Goal: Entertainment & Leisure: Consume media (video, audio)

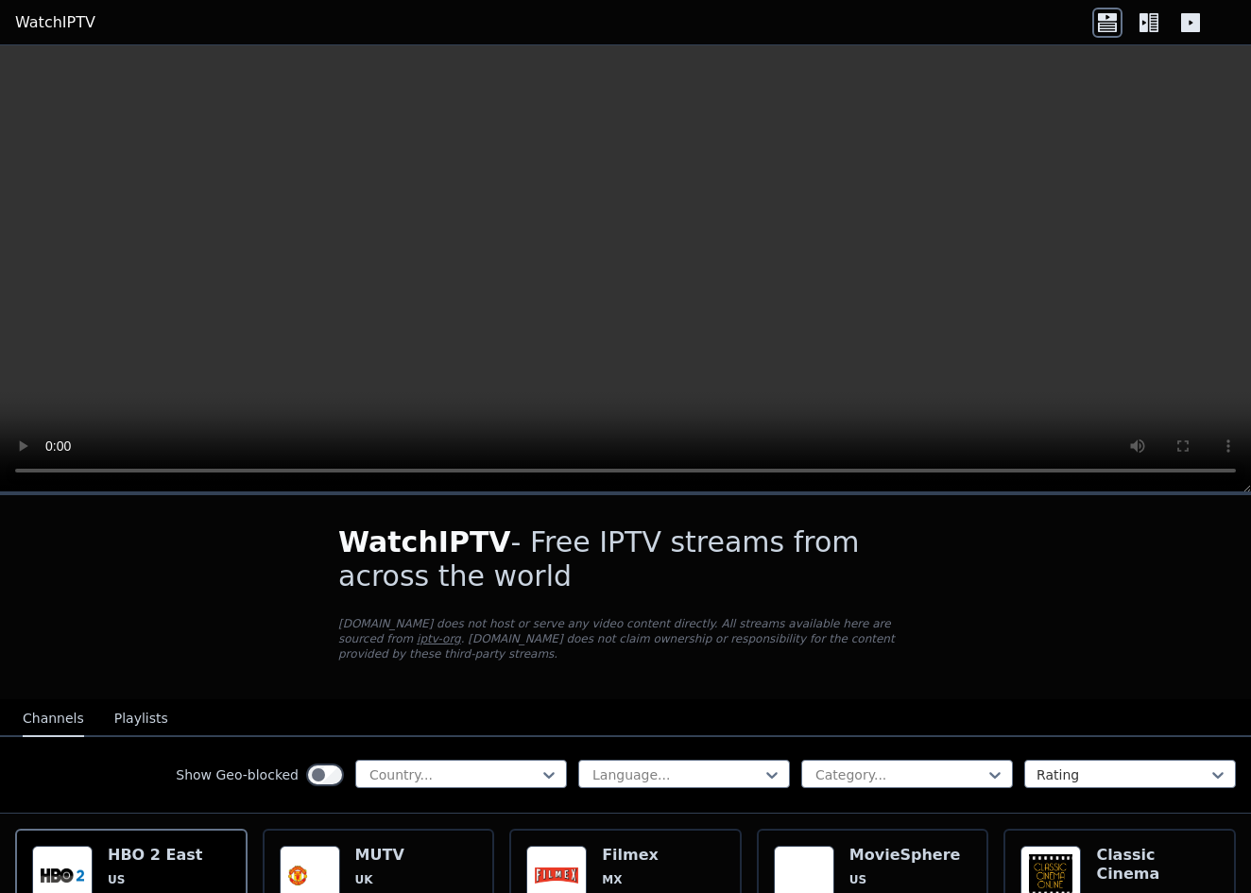
click at [50, 15] on link "WatchIPTV" at bounding box center [55, 22] width 80 height 23
click at [639, 265] on video at bounding box center [625, 268] width 1251 height 447
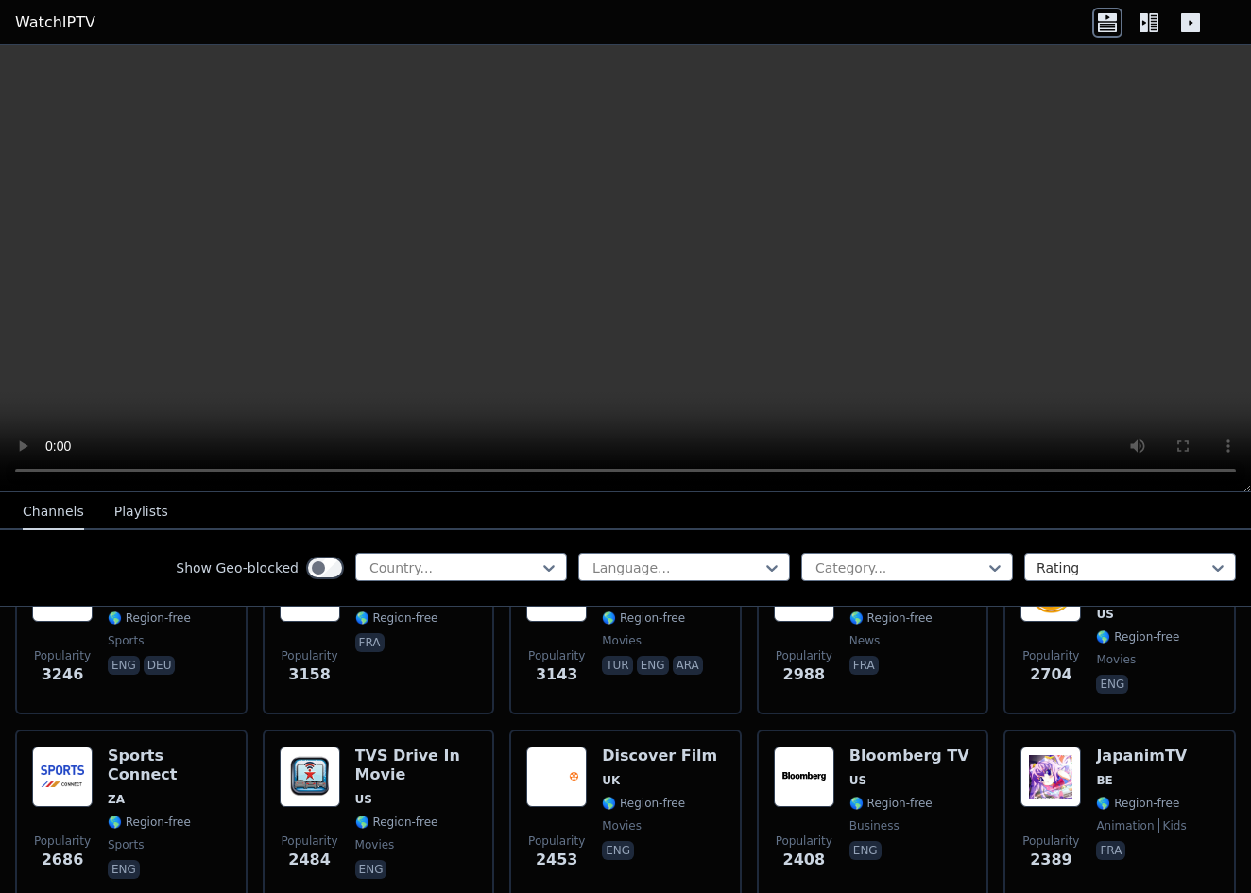
scroll to position [668, 0]
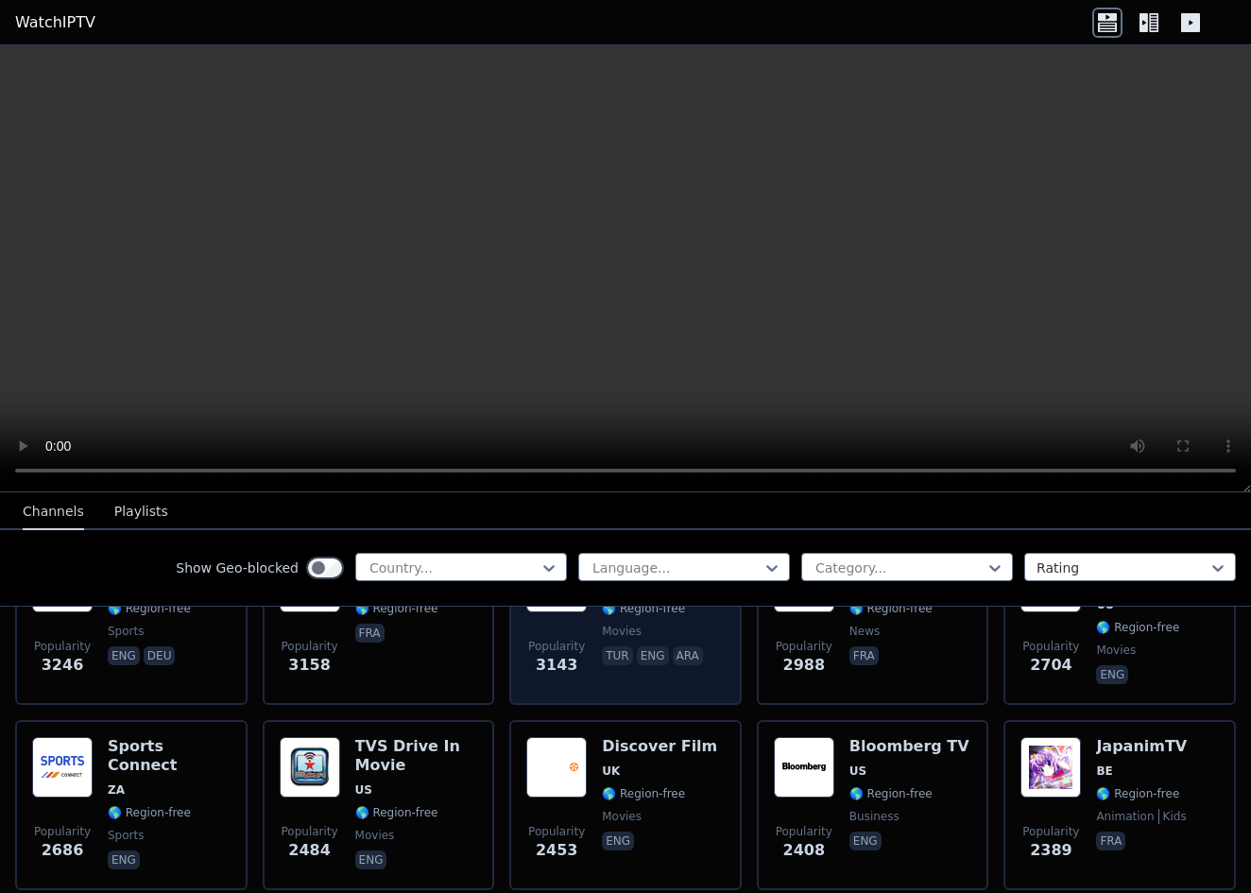
click at [623, 635] on span "movies" at bounding box center [622, 631] width 40 height 15
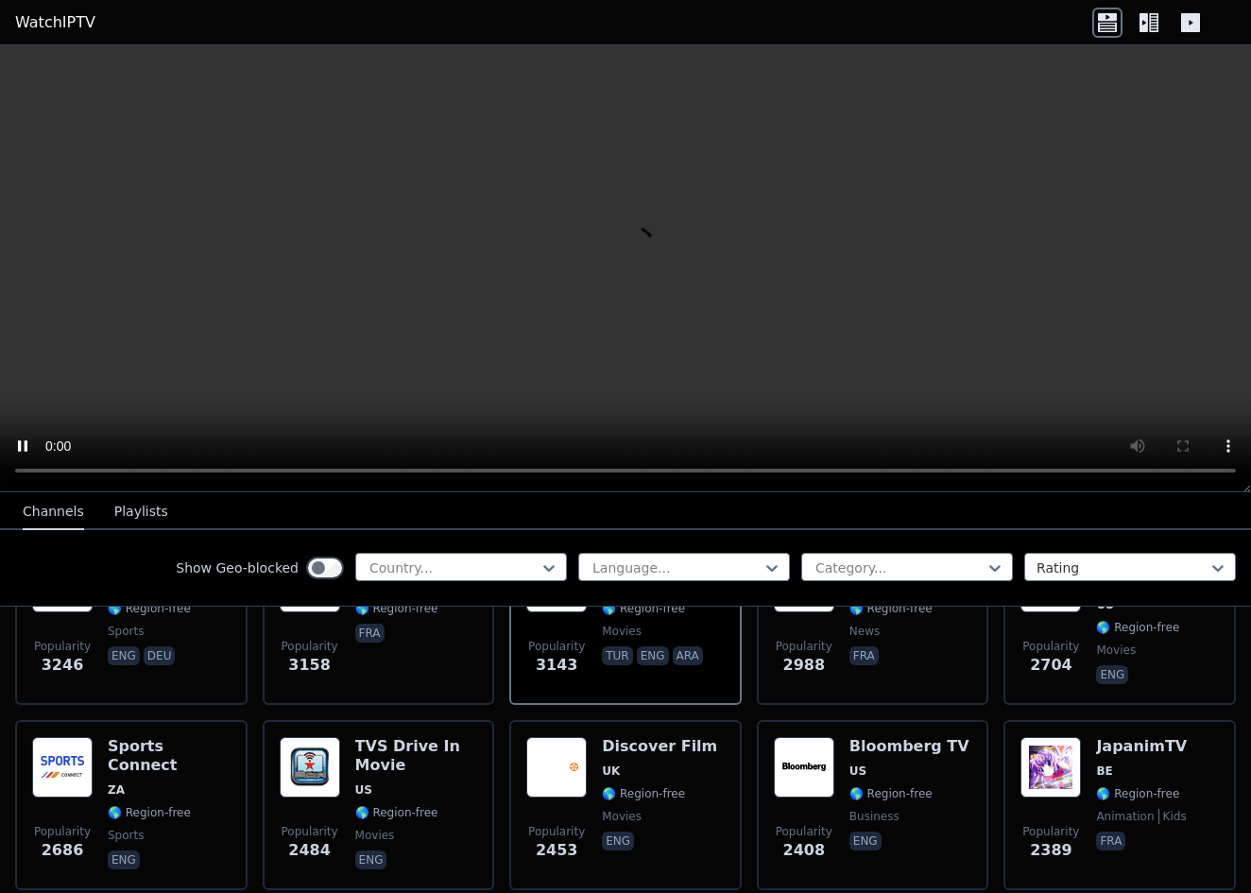
scroll to position [0, 0]
click at [116, 506] on button "Playlists" at bounding box center [141, 512] width 54 height 36
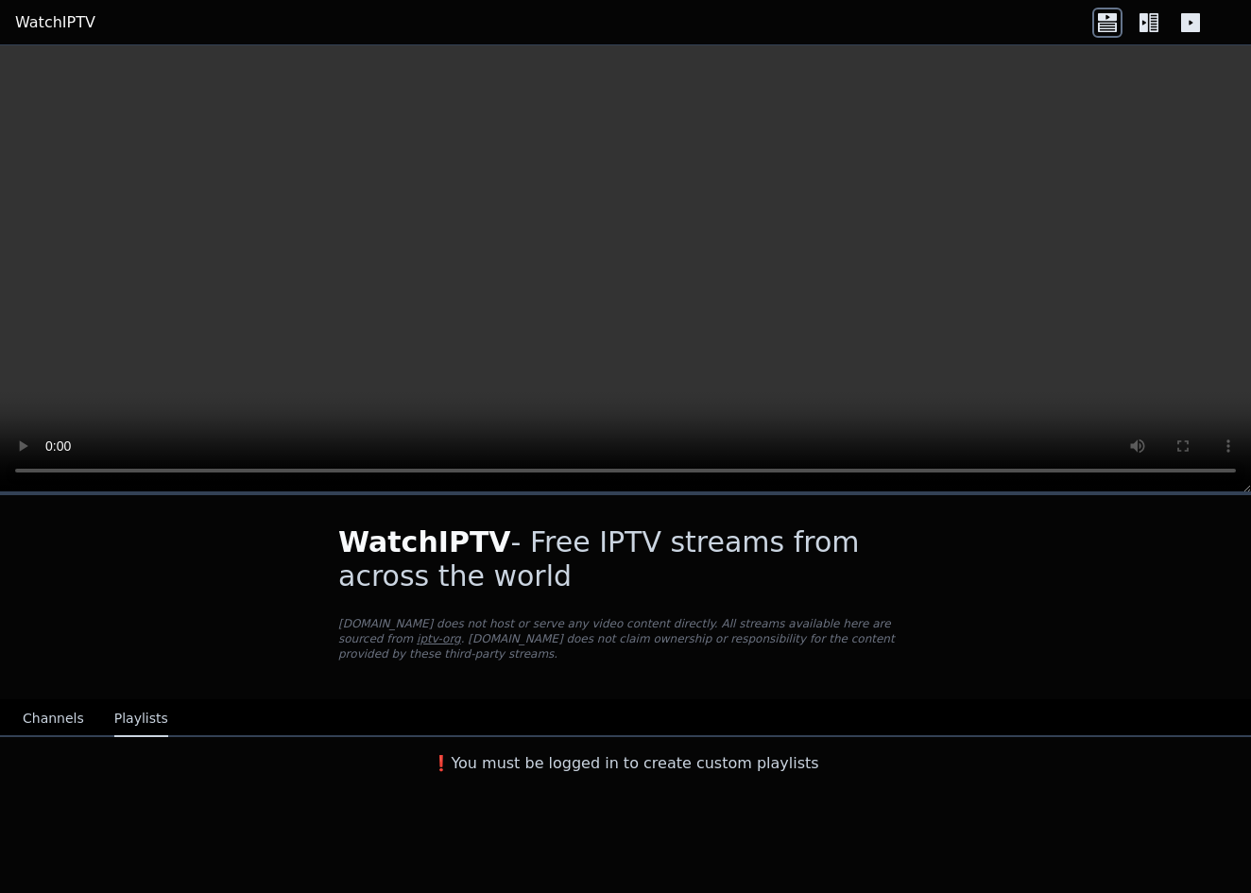
click at [33, 74] on video at bounding box center [625, 268] width 1251 height 447
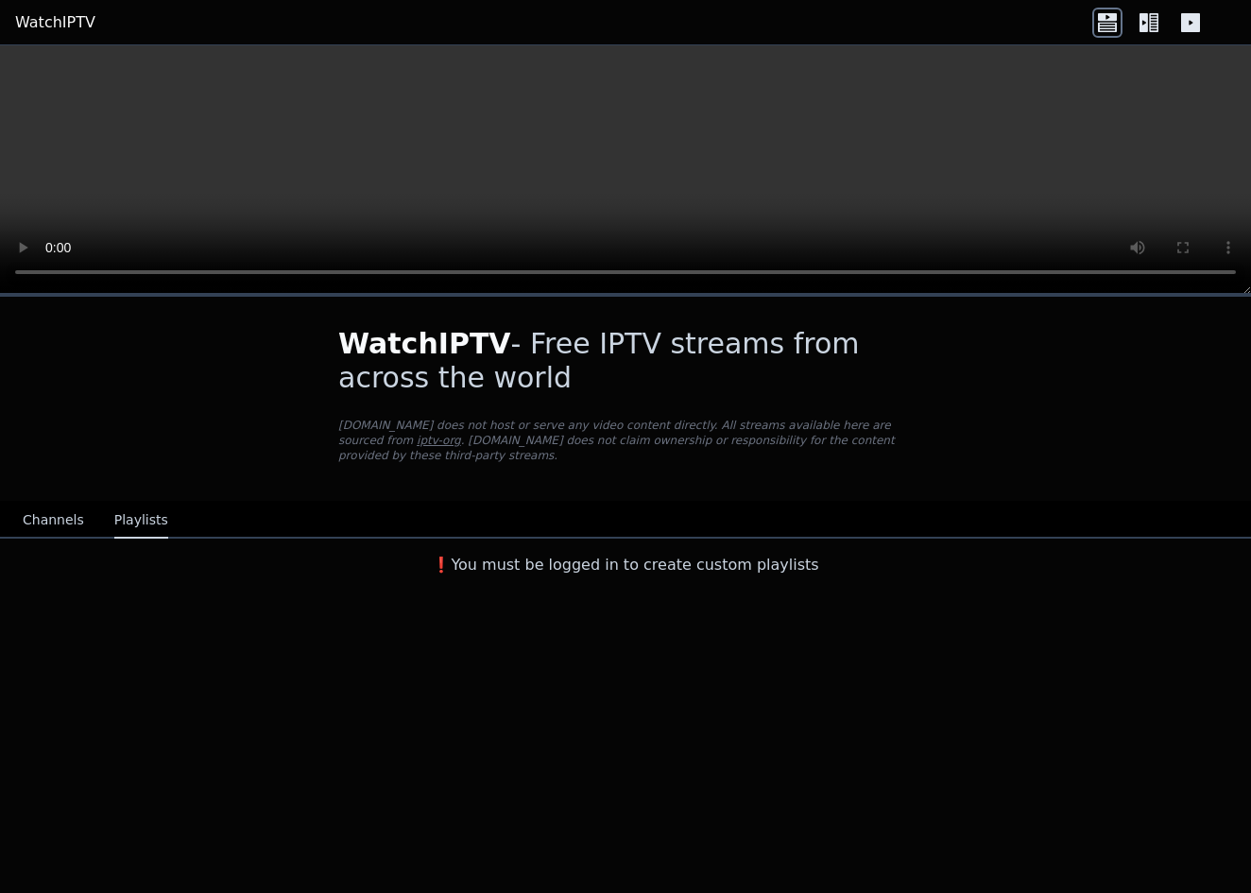
click at [62, 24] on link "WatchIPTV" at bounding box center [55, 22] width 80 height 23
click at [58, 22] on link "WatchIPTV" at bounding box center [55, 22] width 80 height 23
click at [1189, 27] on icon at bounding box center [1190, 22] width 19 height 19
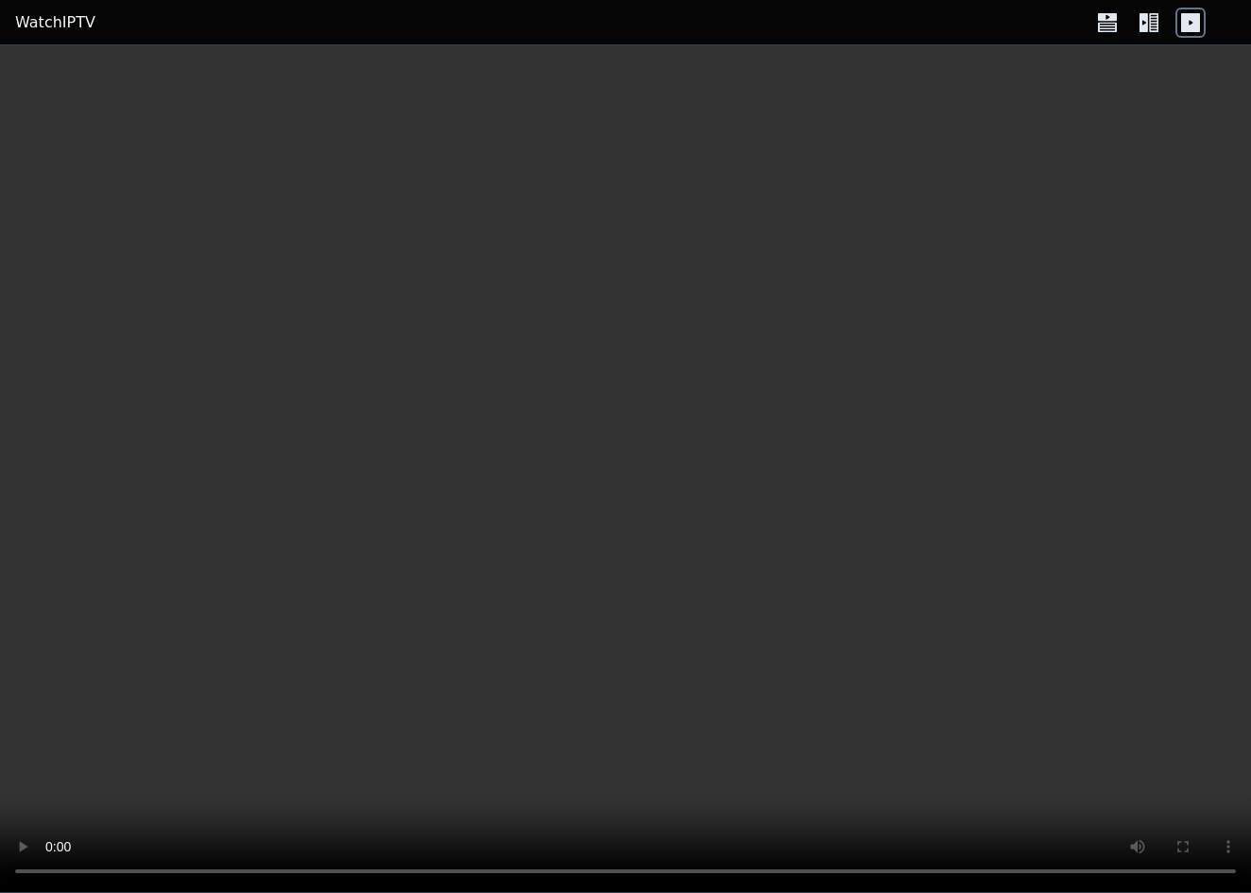
click at [53, 24] on link "WatchIPTV" at bounding box center [55, 22] width 80 height 23
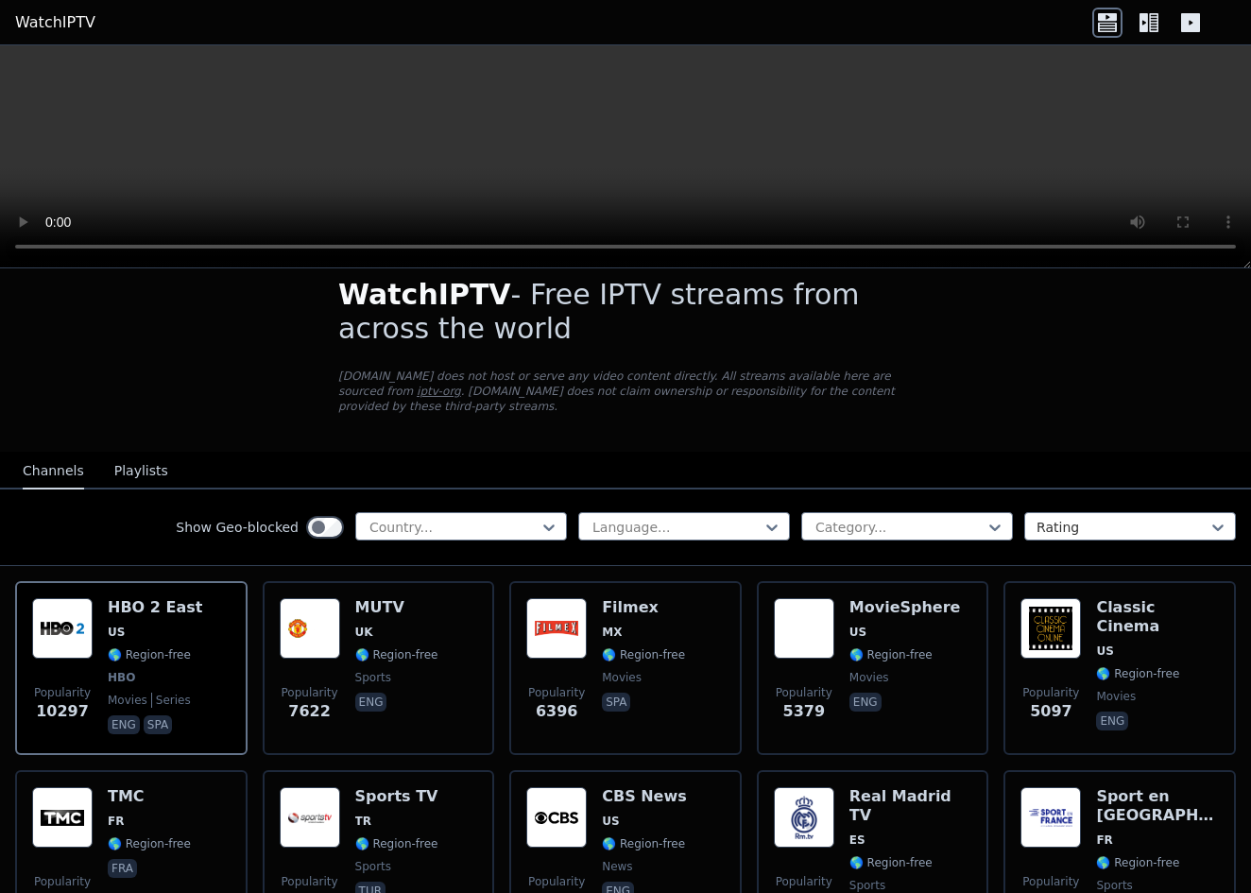
scroll to position [28, 0]
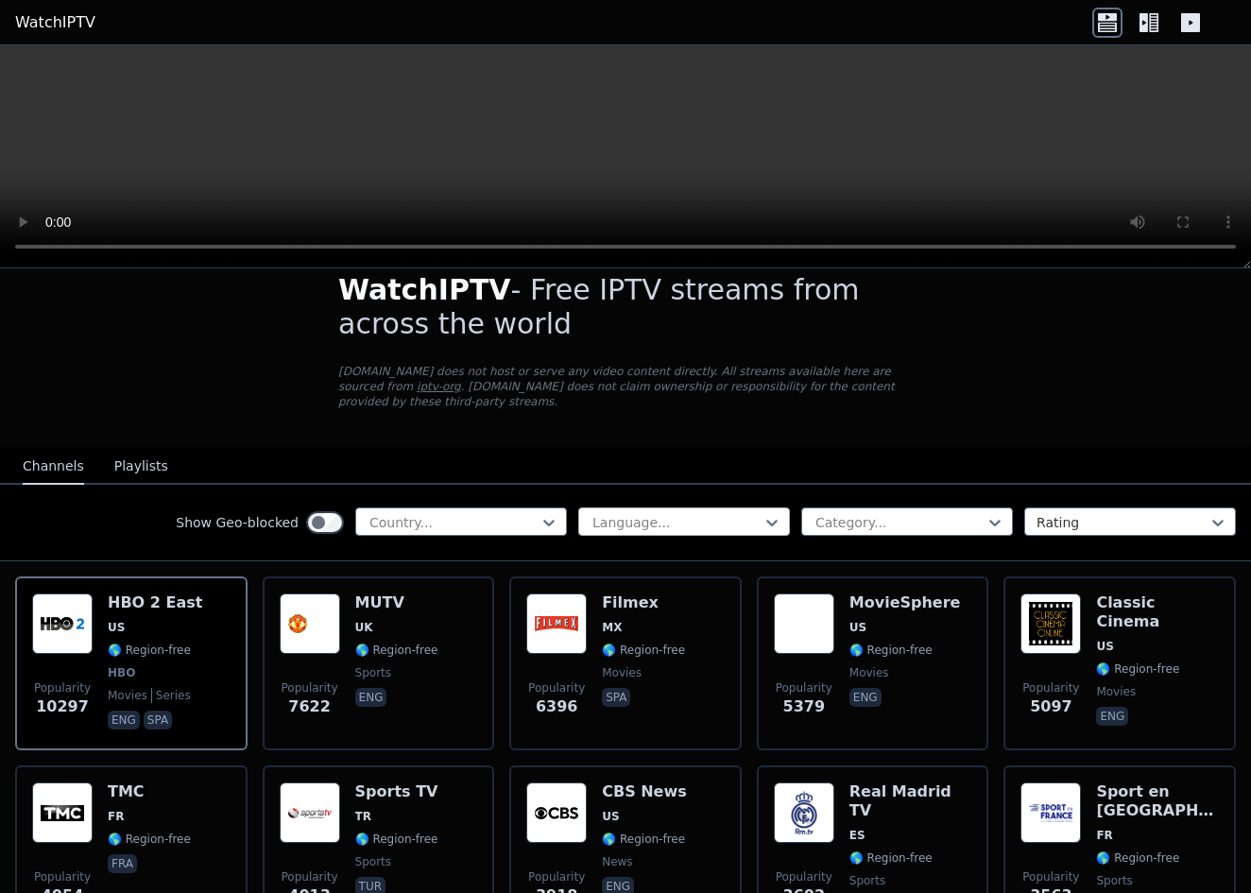
click at [610, 524] on div "Language..." at bounding box center [676, 522] width 168 height 19
type input "*"
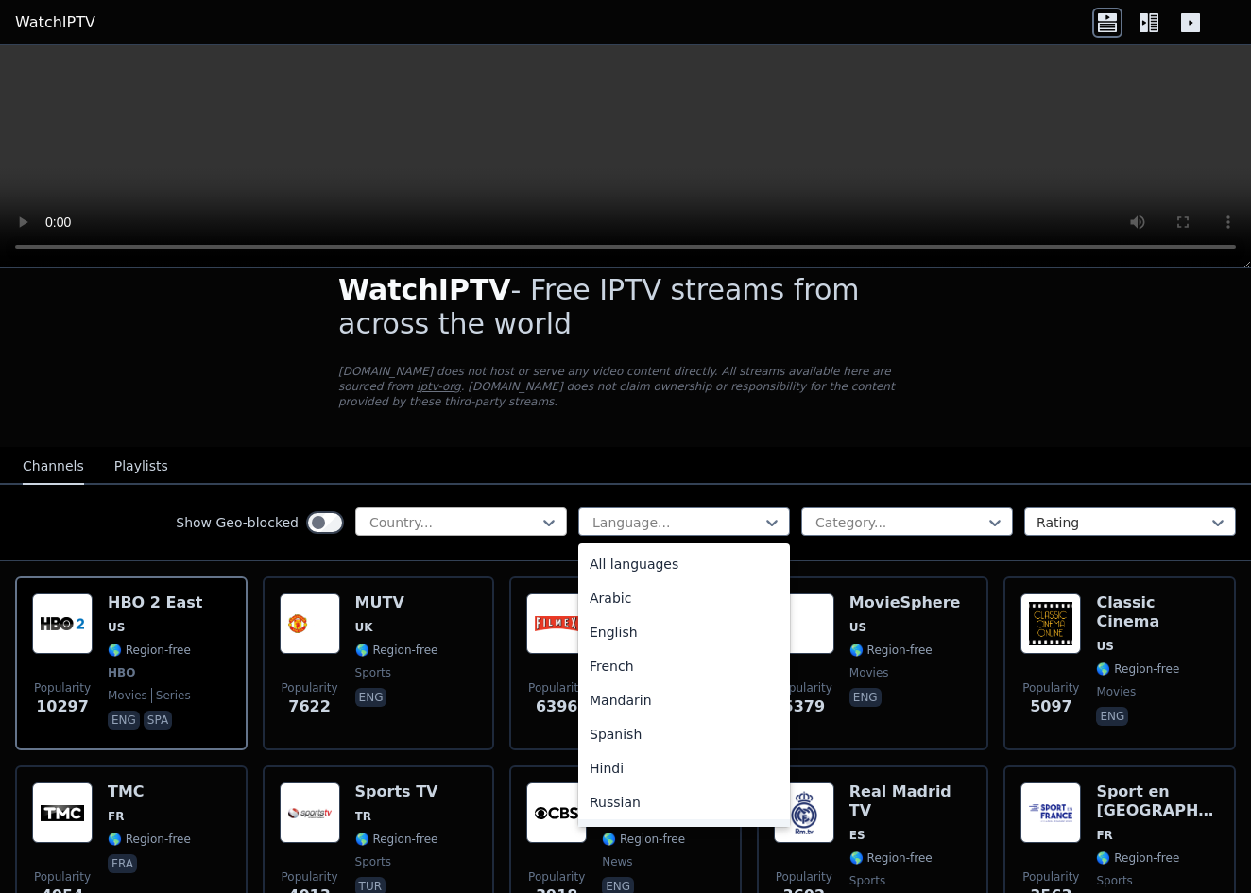
click at [501, 529] on div at bounding box center [454, 522] width 172 height 19
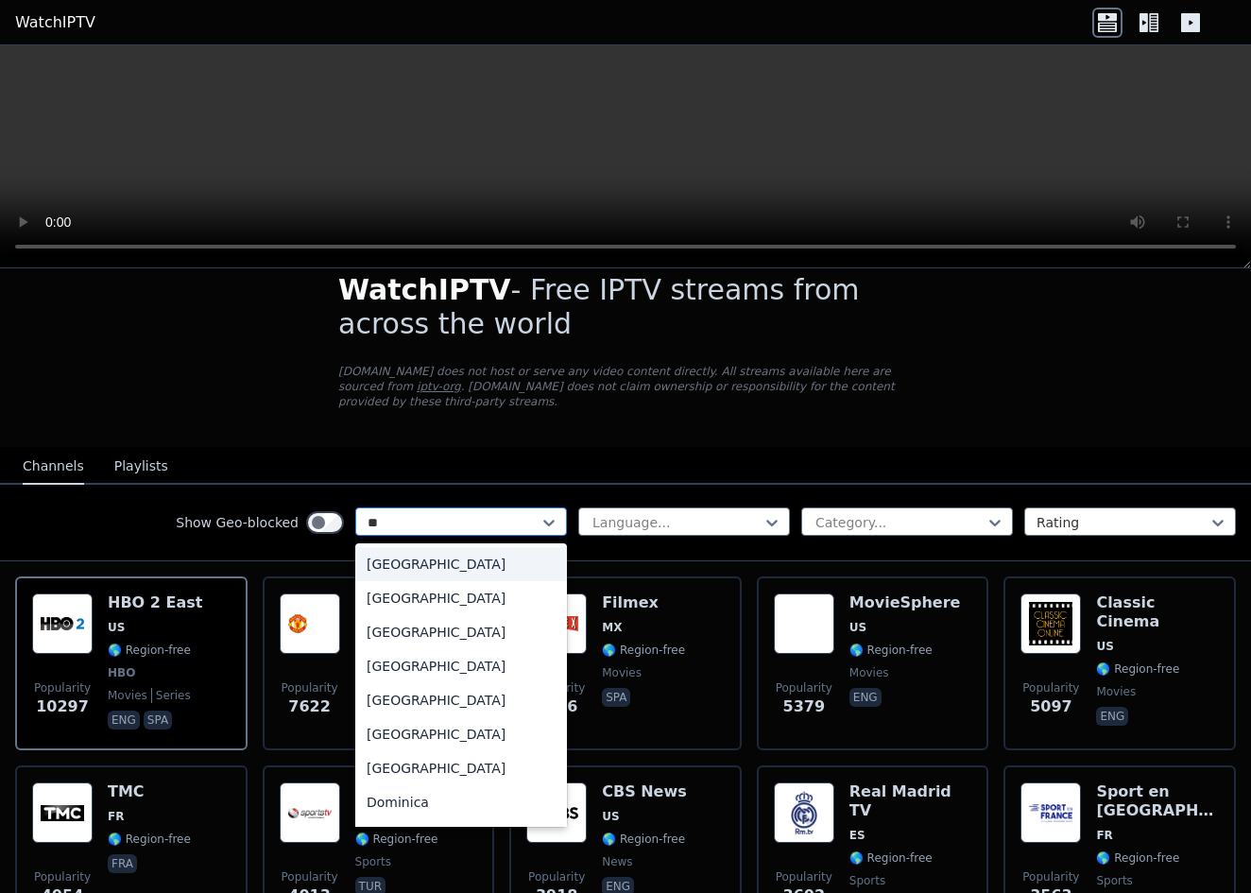
type input "***"
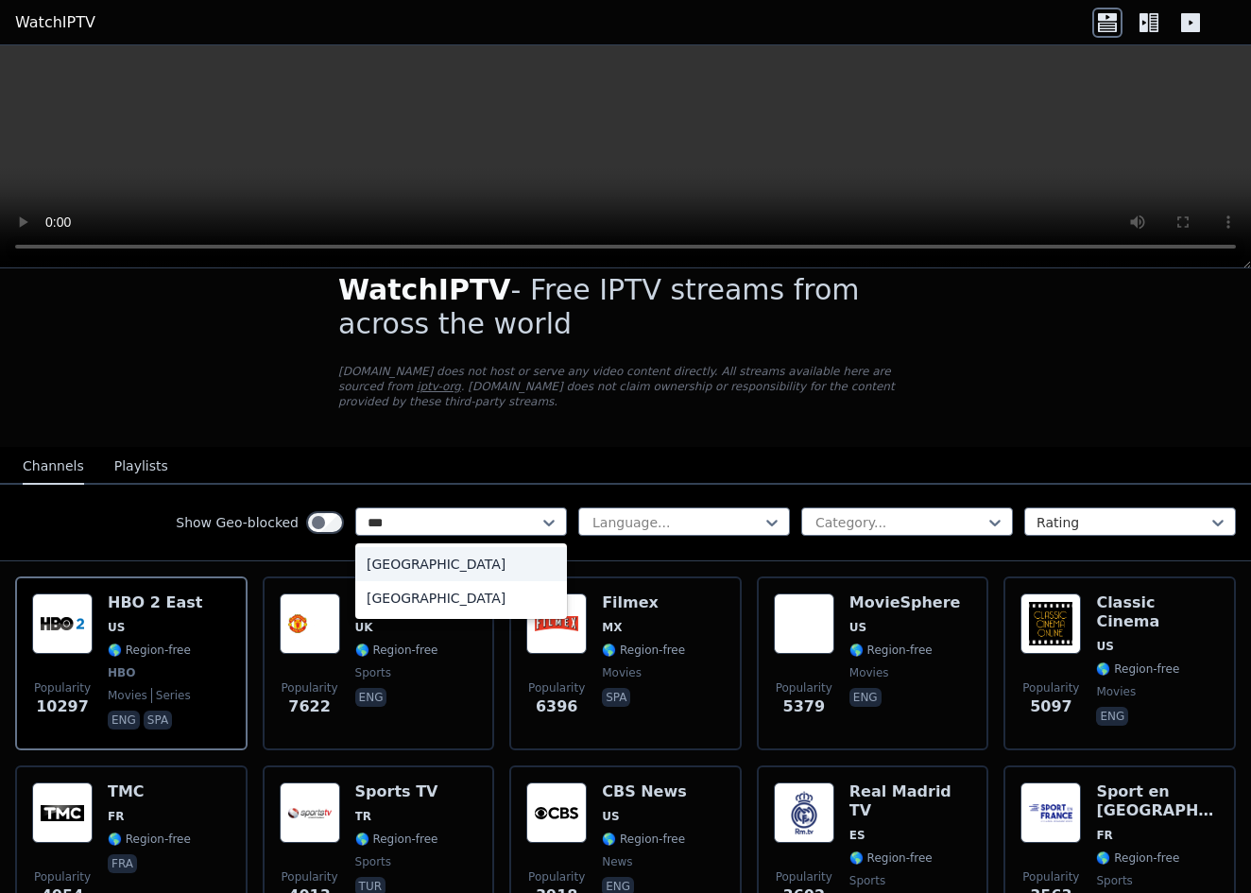
click at [466, 569] on div "India" at bounding box center [461, 564] width 212 height 34
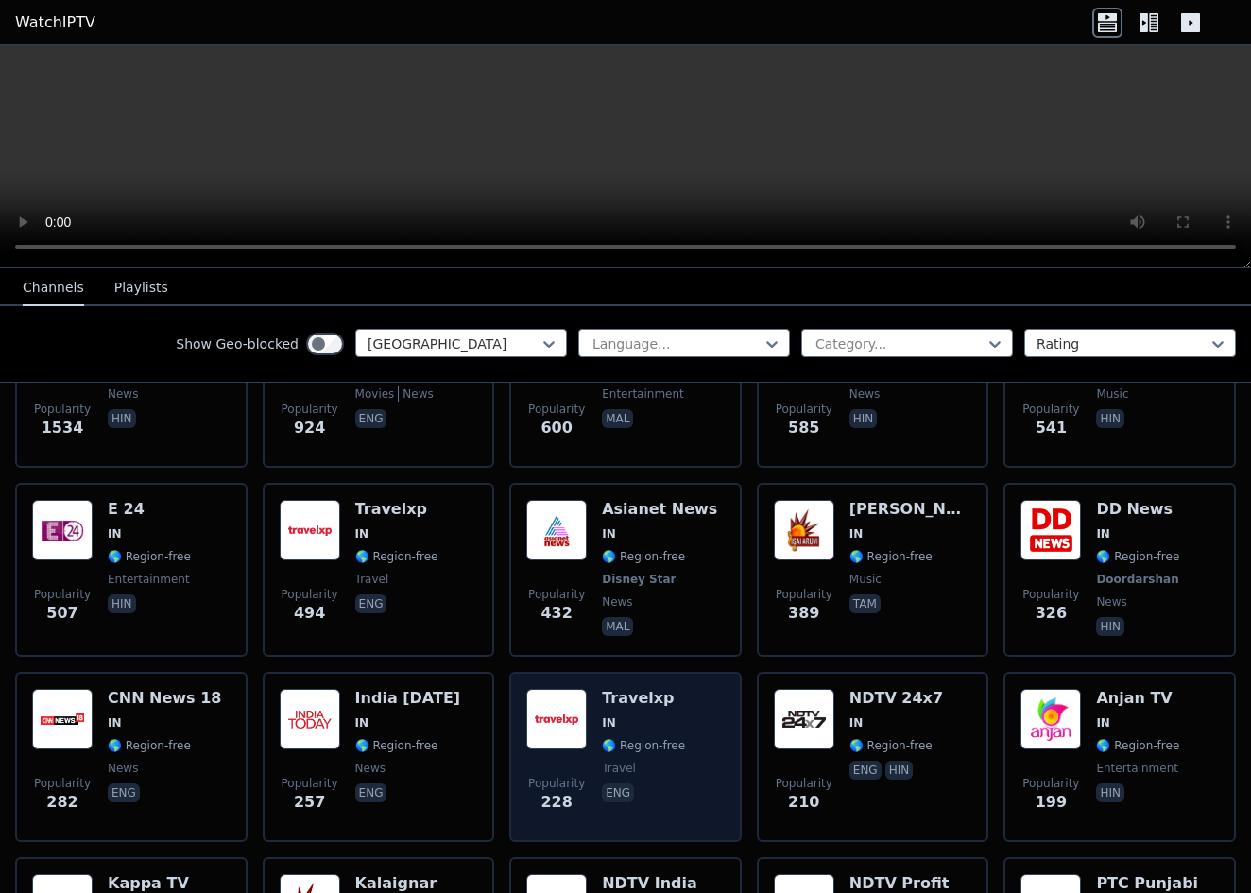
scroll to position [233, 0]
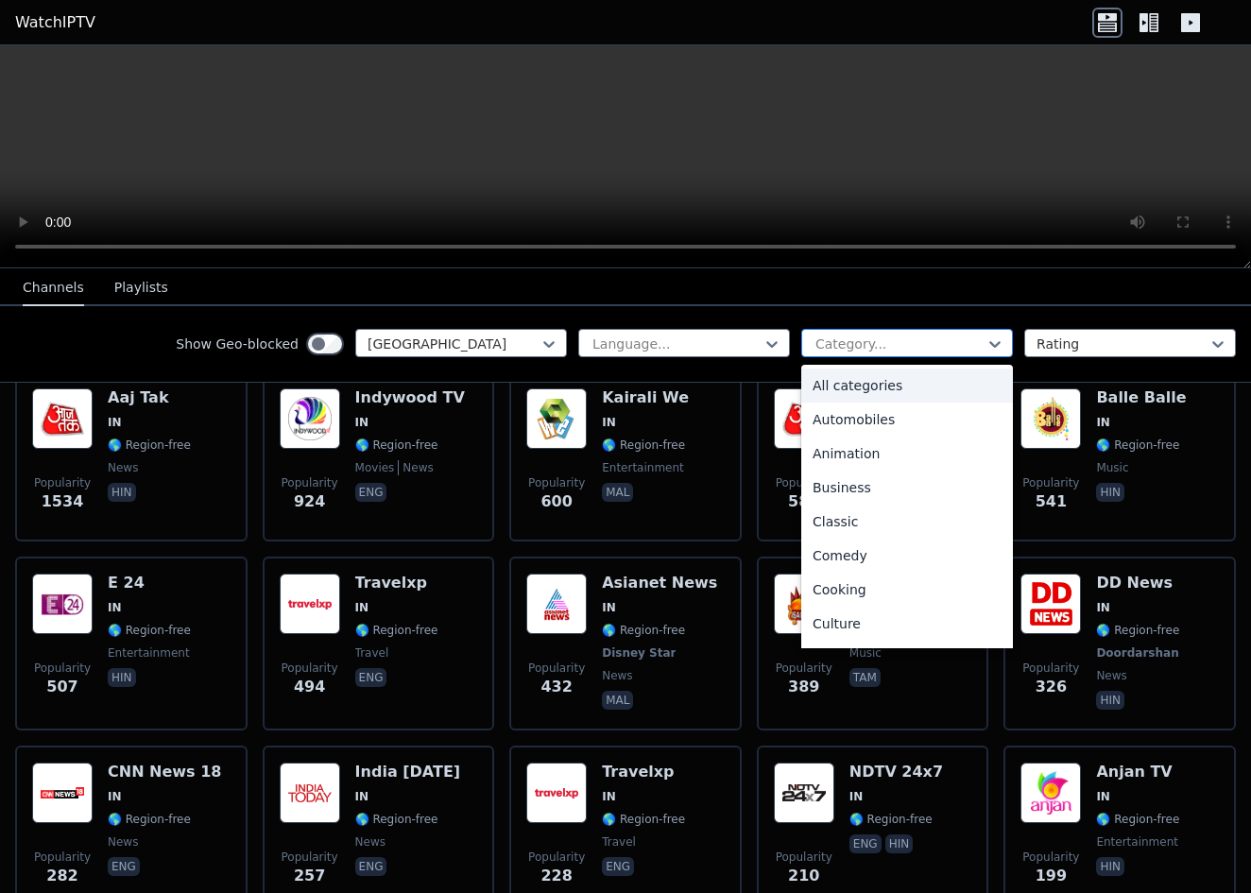
click at [929, 337] on div at bounding box center [899, 343] width 172 height 19
type input "**"
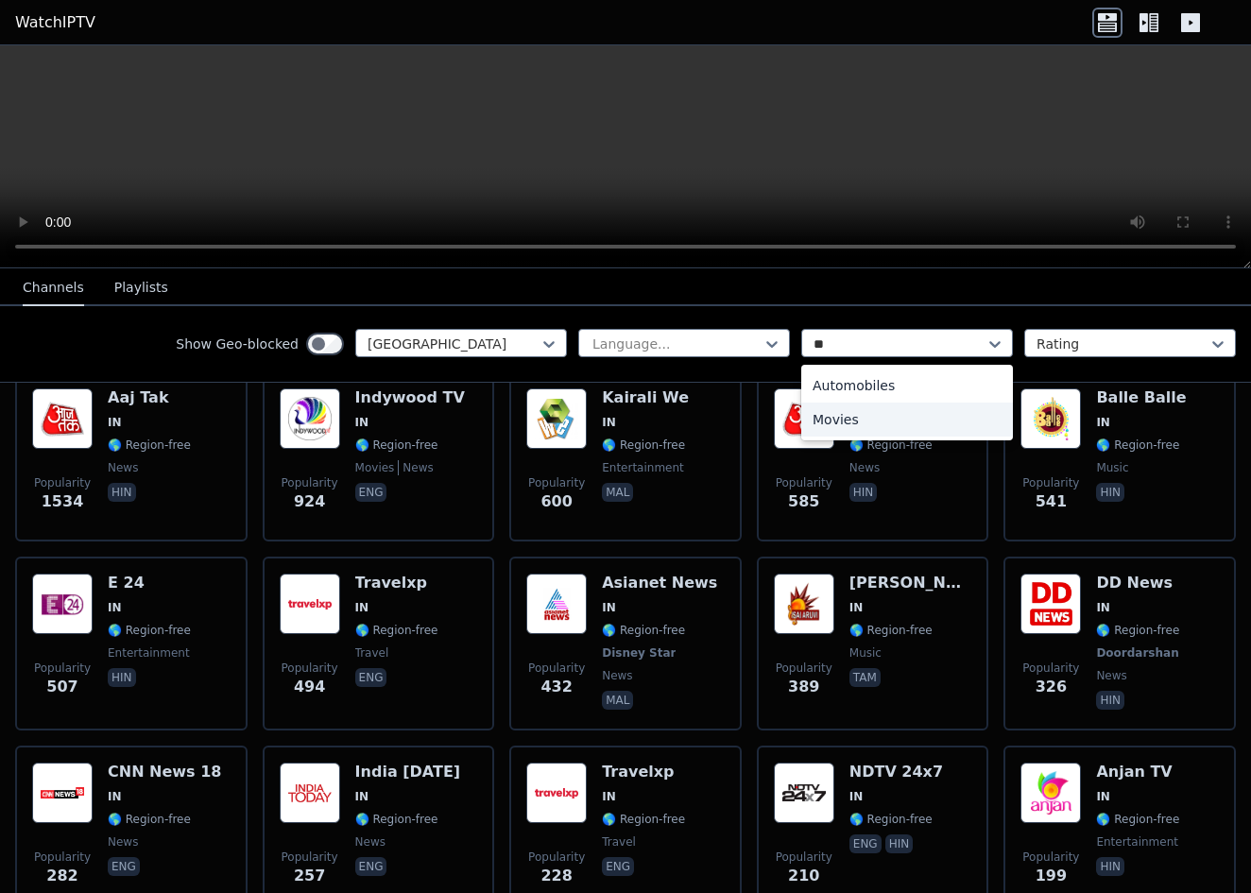
click at [860, 415] on div "Movies" at bounding box center [907, 419] width 212 height 34
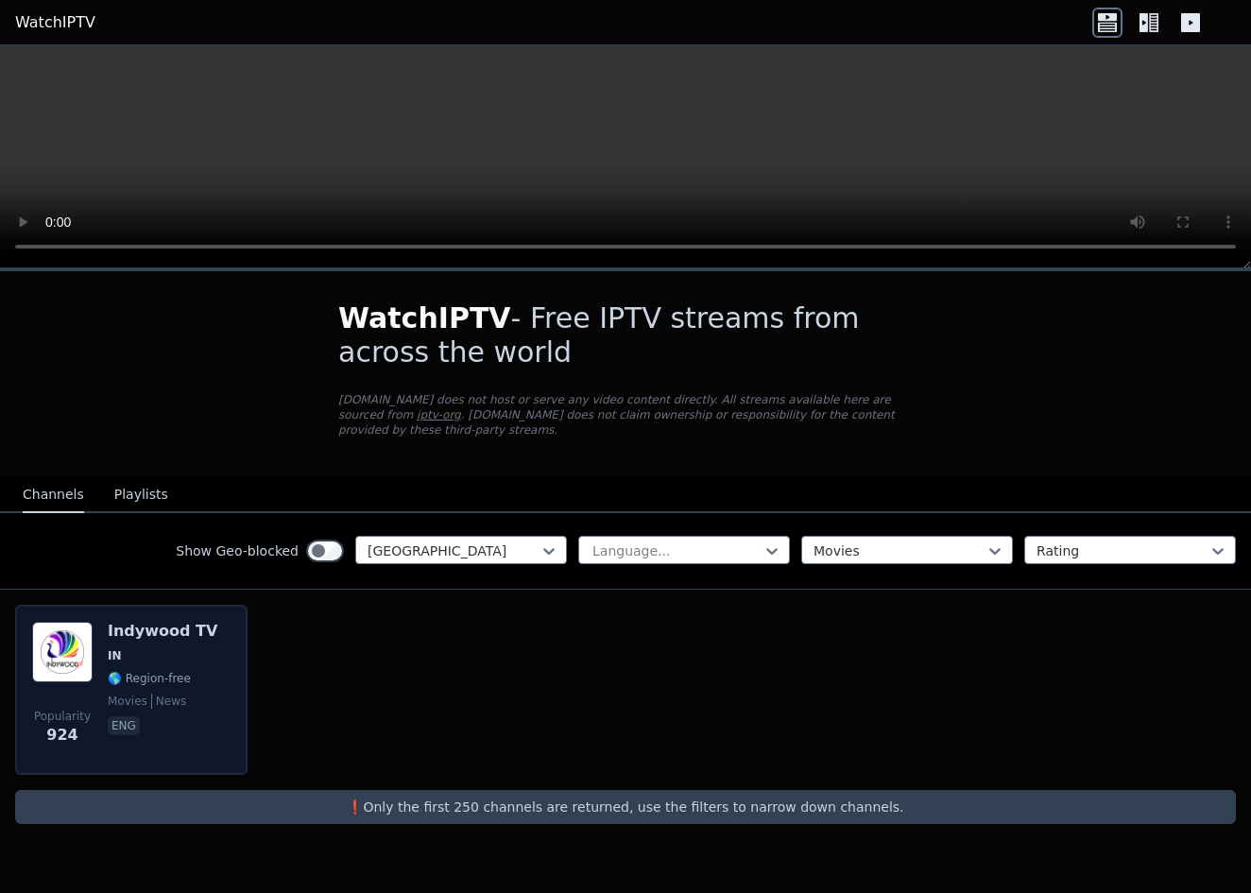
click at [221, 646] on div "Popularity 924 Indywood TV IN 🌎 Region-free movies news eng" at bounding box center [131, 690] width 198 height 136
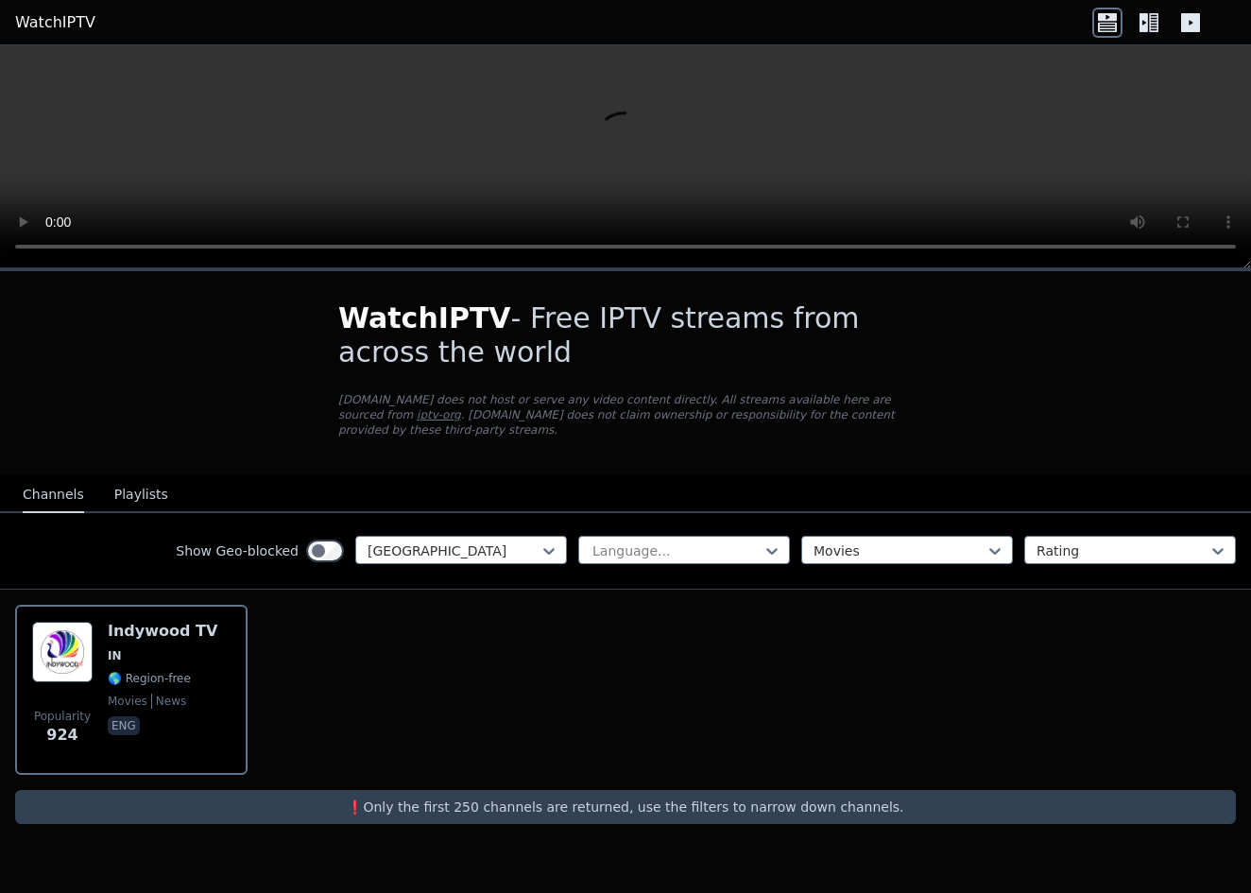
click at [69, 24] on link "WatchIPTV" at bounding box center [55, 22] width 80 height 23
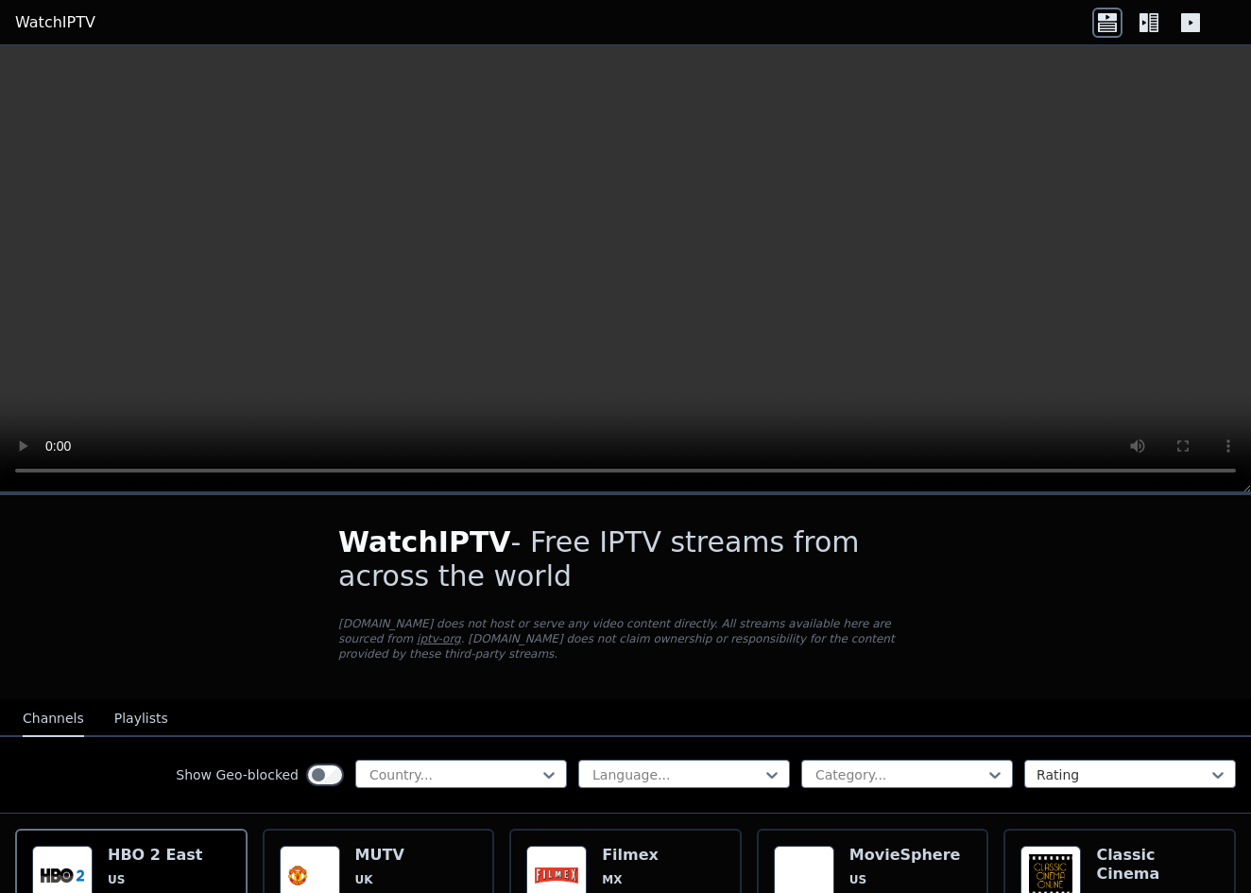
click at [1156, 26] on icon at bounding box center [1153, 22] width 9 height 19
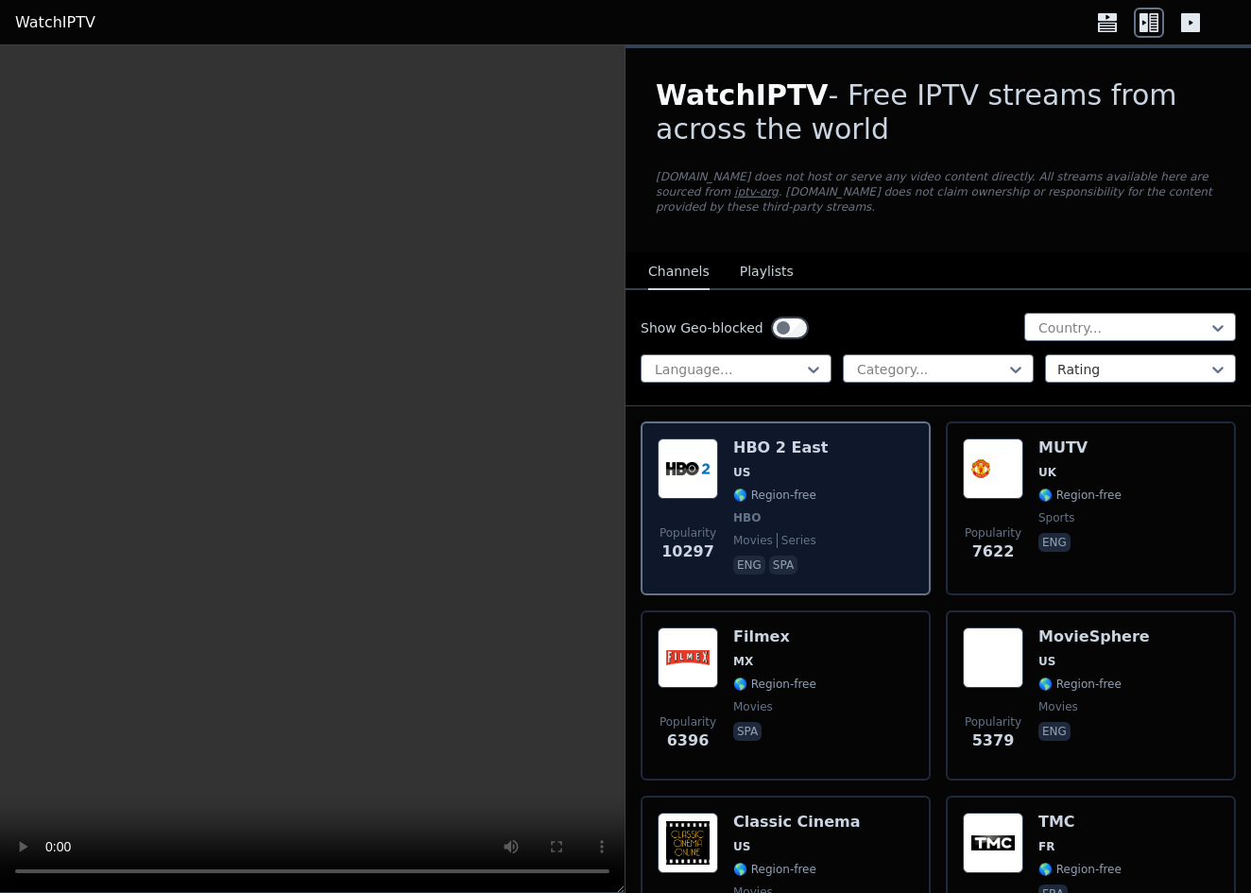
click at [818, 456] on div "Popularity 10297 HBO 2 East US 🌎 Region-free HBO movies series eng spa" at bounding box center [786, 508] width 256 height 140
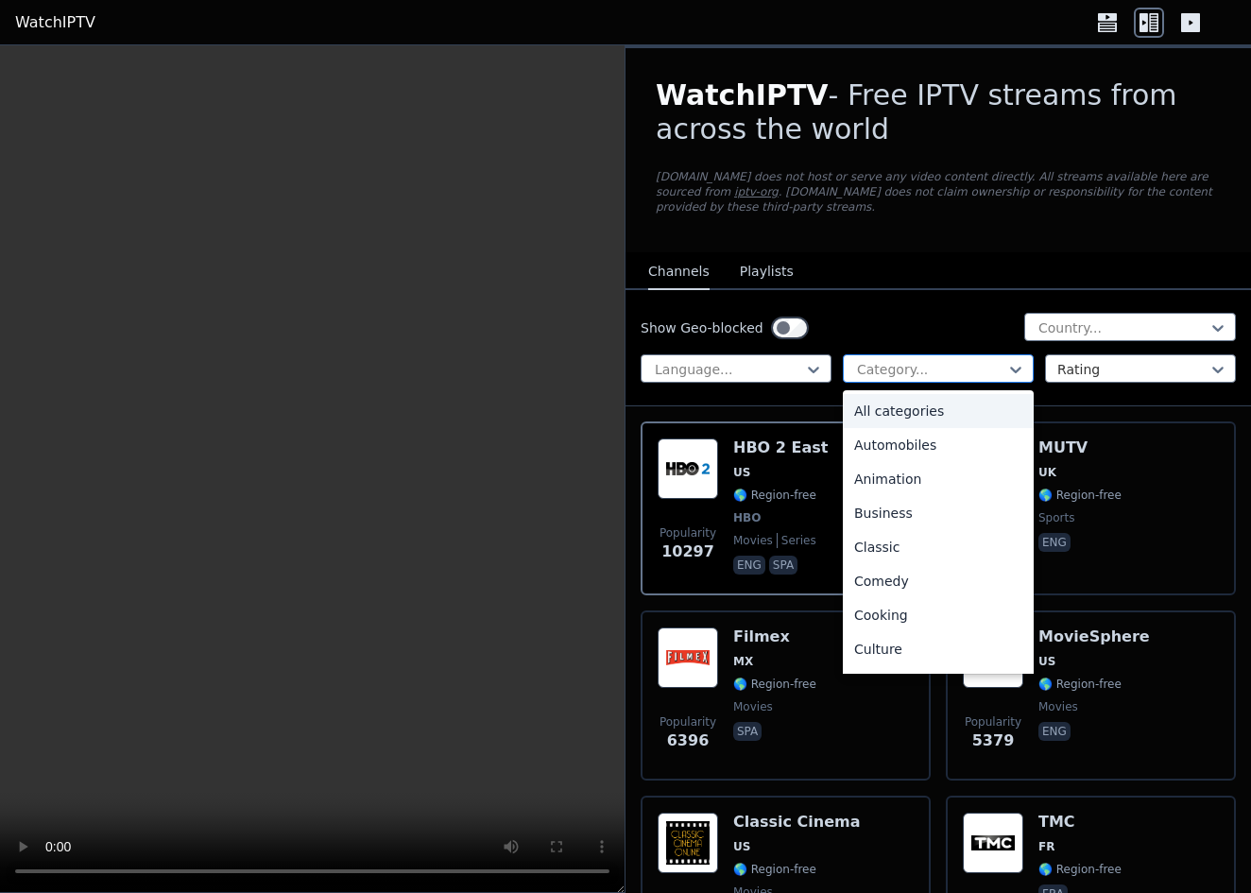
click at [957, 363] on div at bounding box center [930, 369] width 151 height 19
click at [899, 413] on div "All categories" at bounding box center [938, 411] width 191 height 34
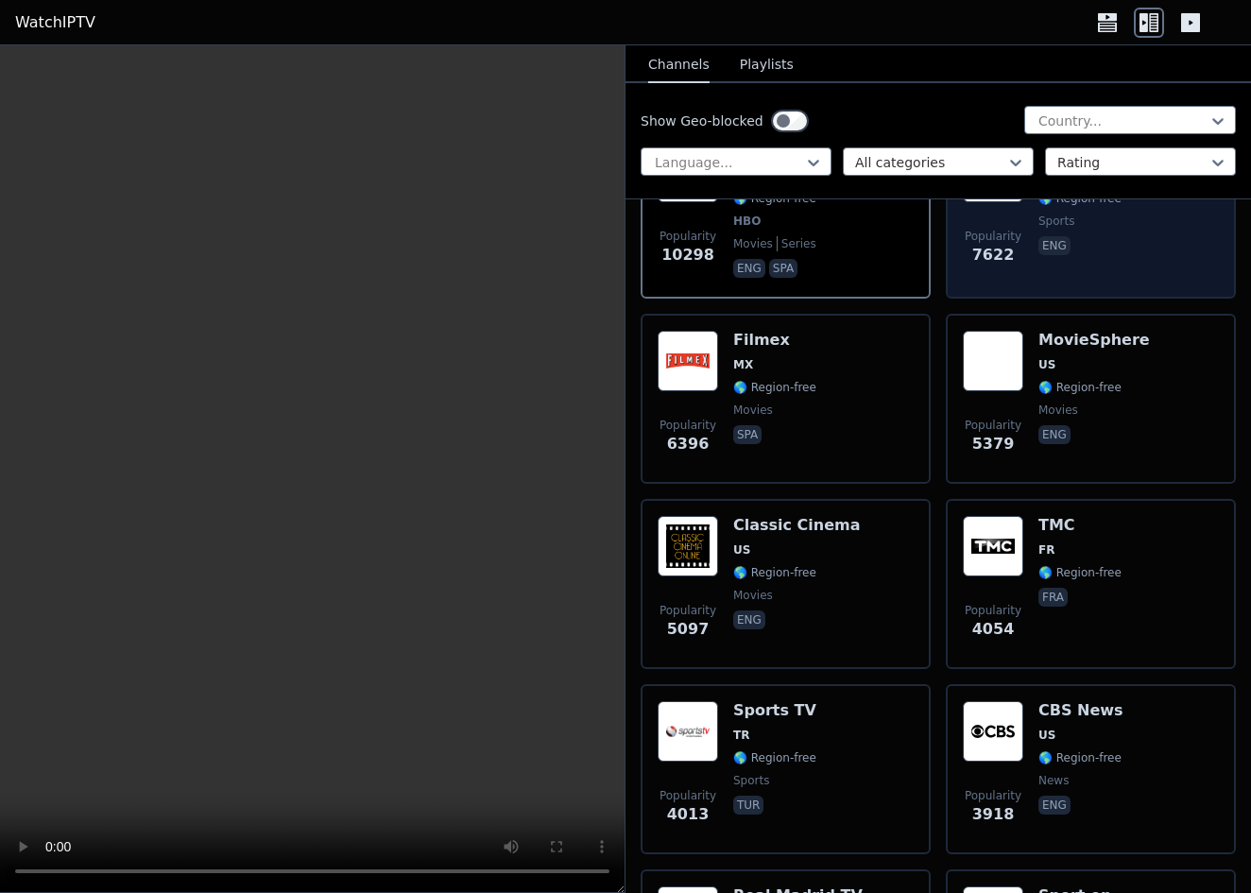
scroll to position [407, 0]
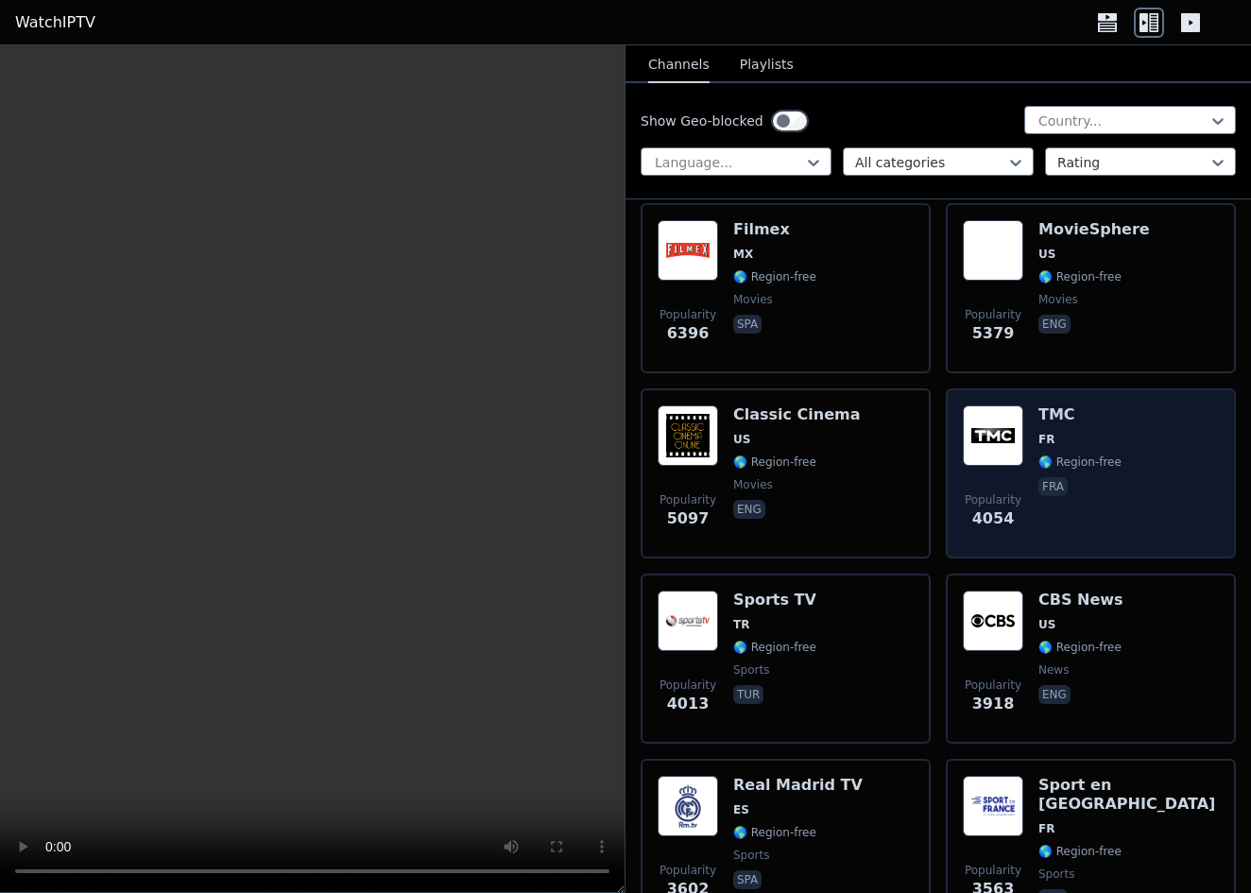
click at [1027, 423] on div "Popularity 4054 TMC FR 🌎 Region-free fra" at bounding box center [1091, 473] width 256 height 136
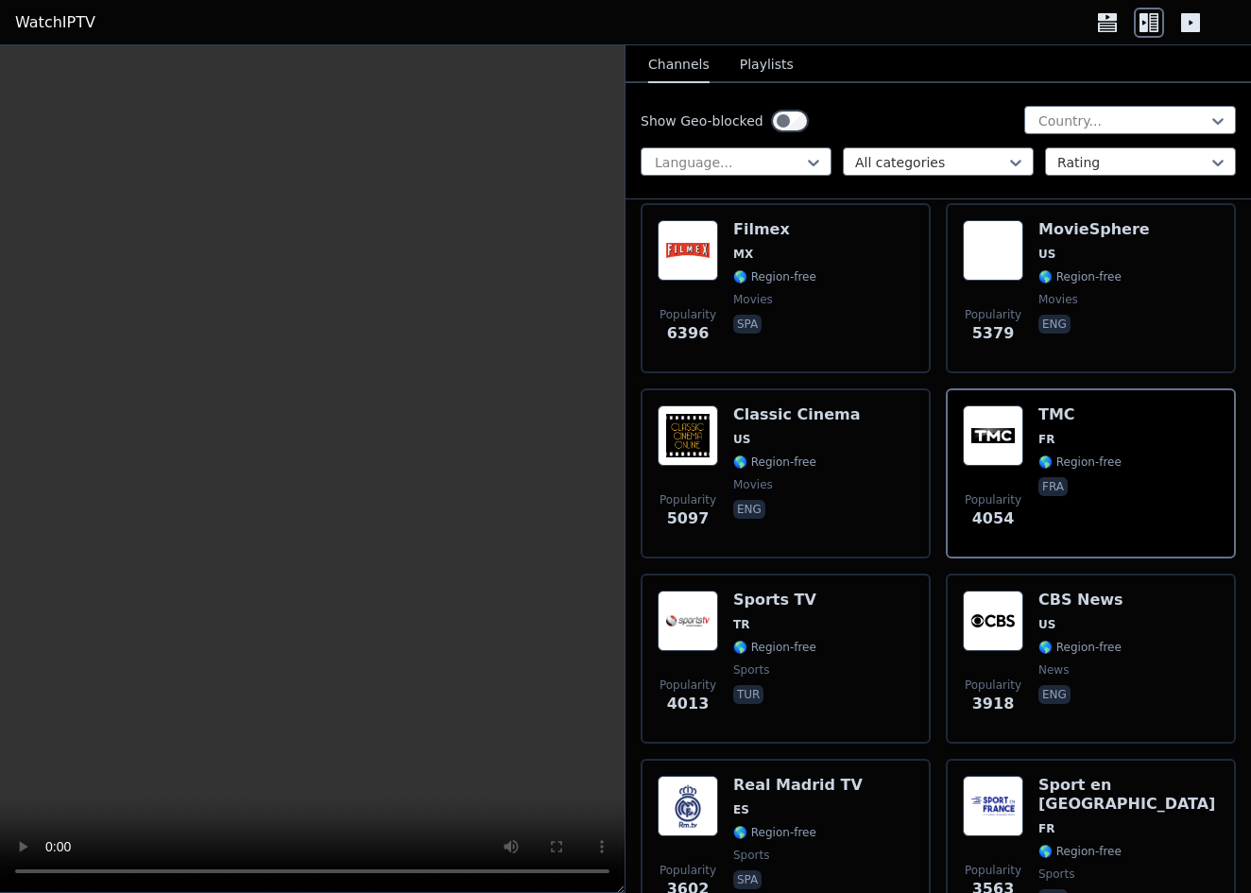
click at [319, 457] on video at bounding box center [312, 468] width 624 height 847
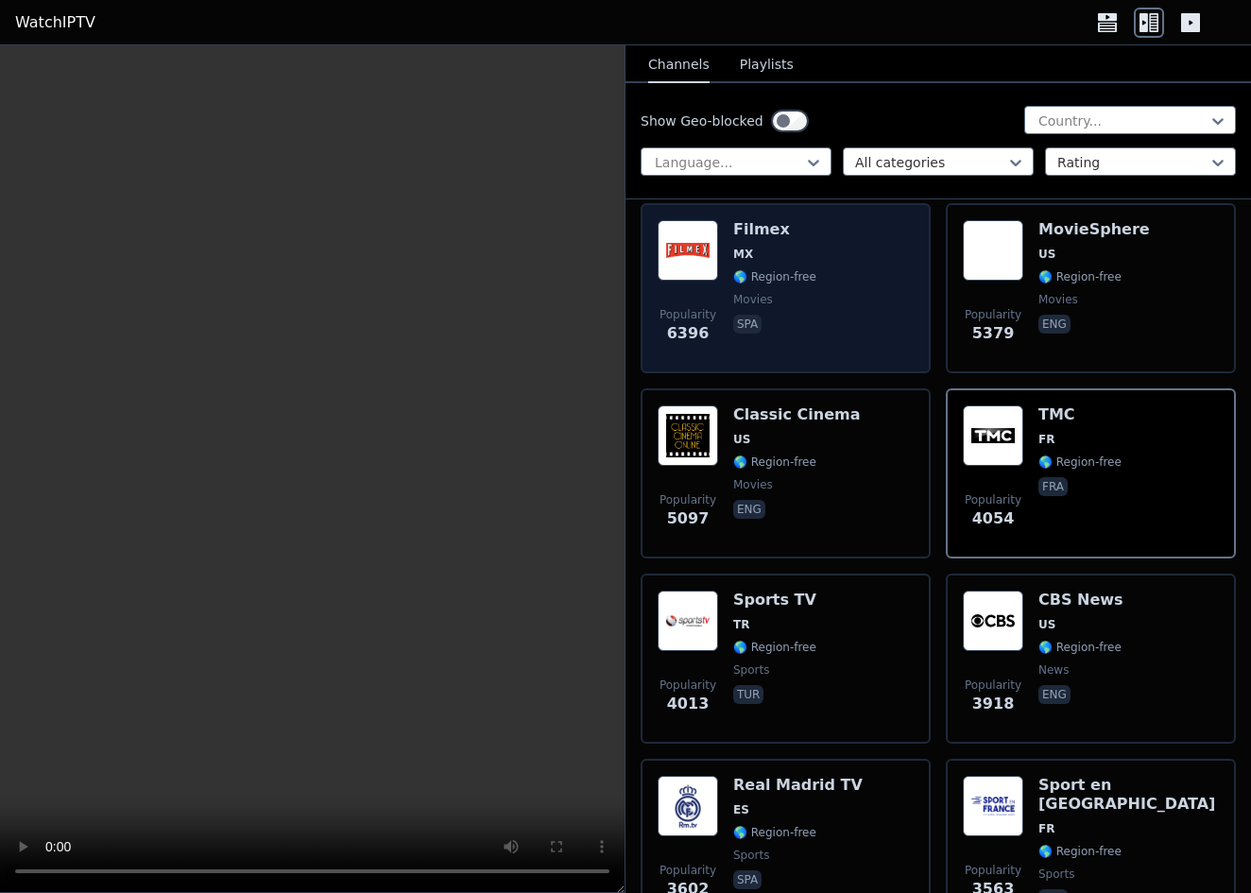
click at [761, 238] on h6 "Filmex" at bounding box center [774, 229] width 83 height 19
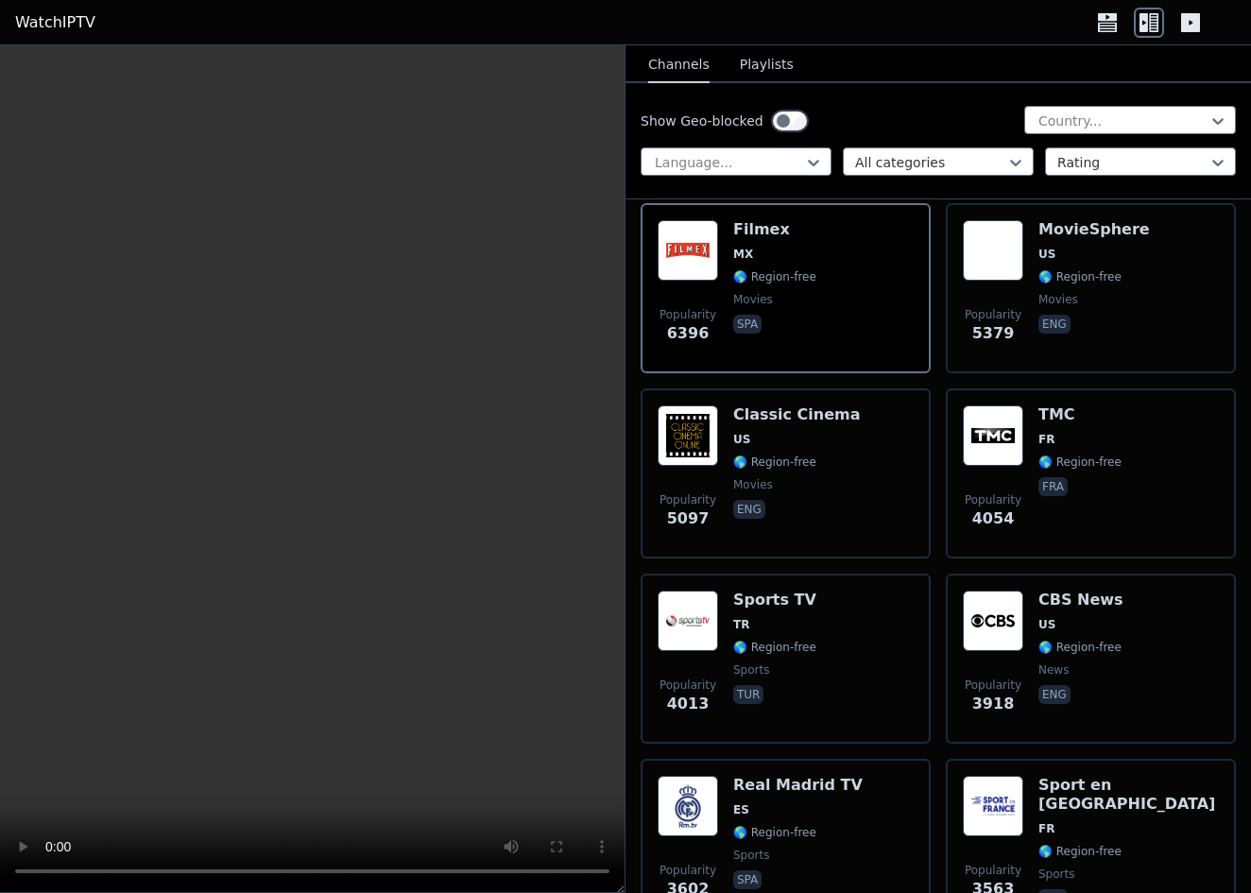
click at [313, 455] on video at bounding box center [312, 468] width 624 height 847
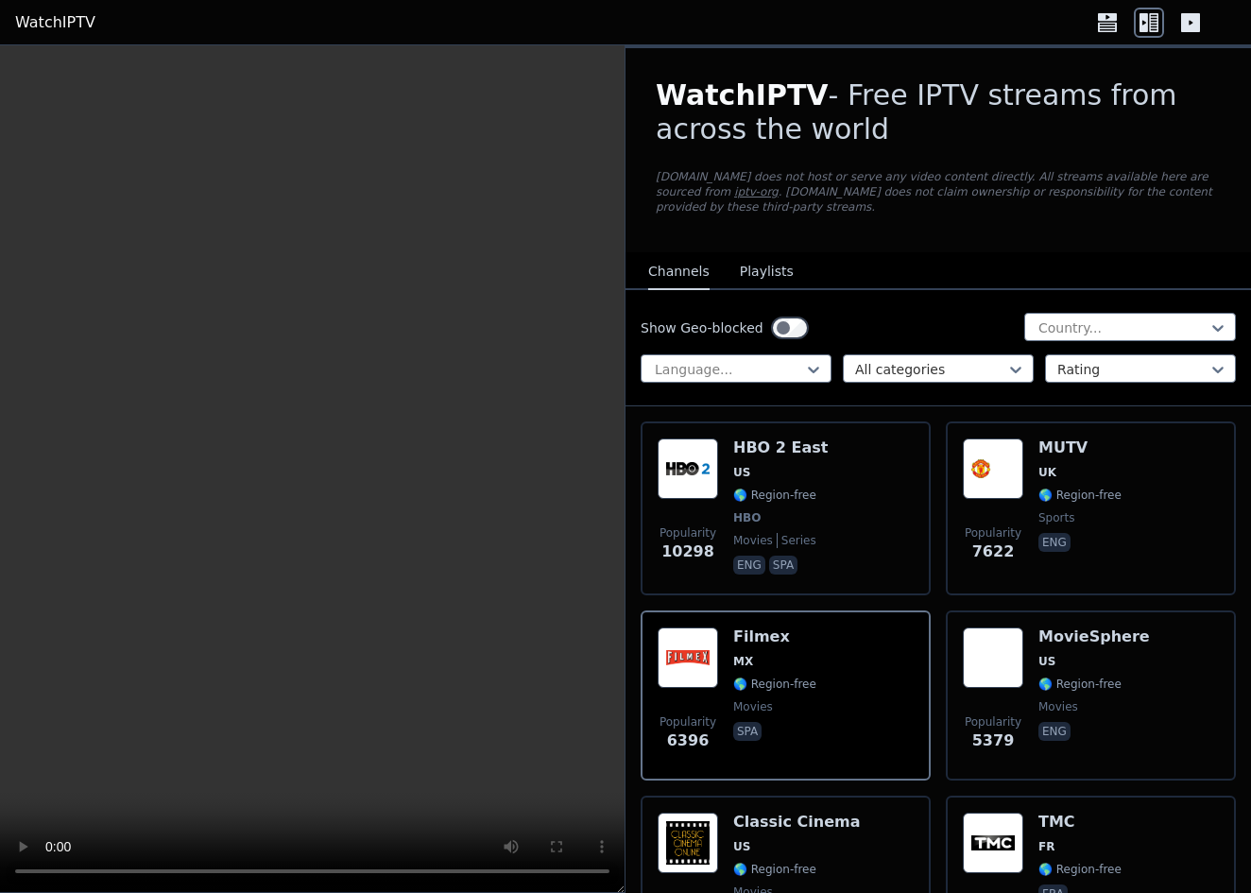
click at [81, 23] on link "WatchIPTV" at bounding box center [55, 22] width 80 height 23
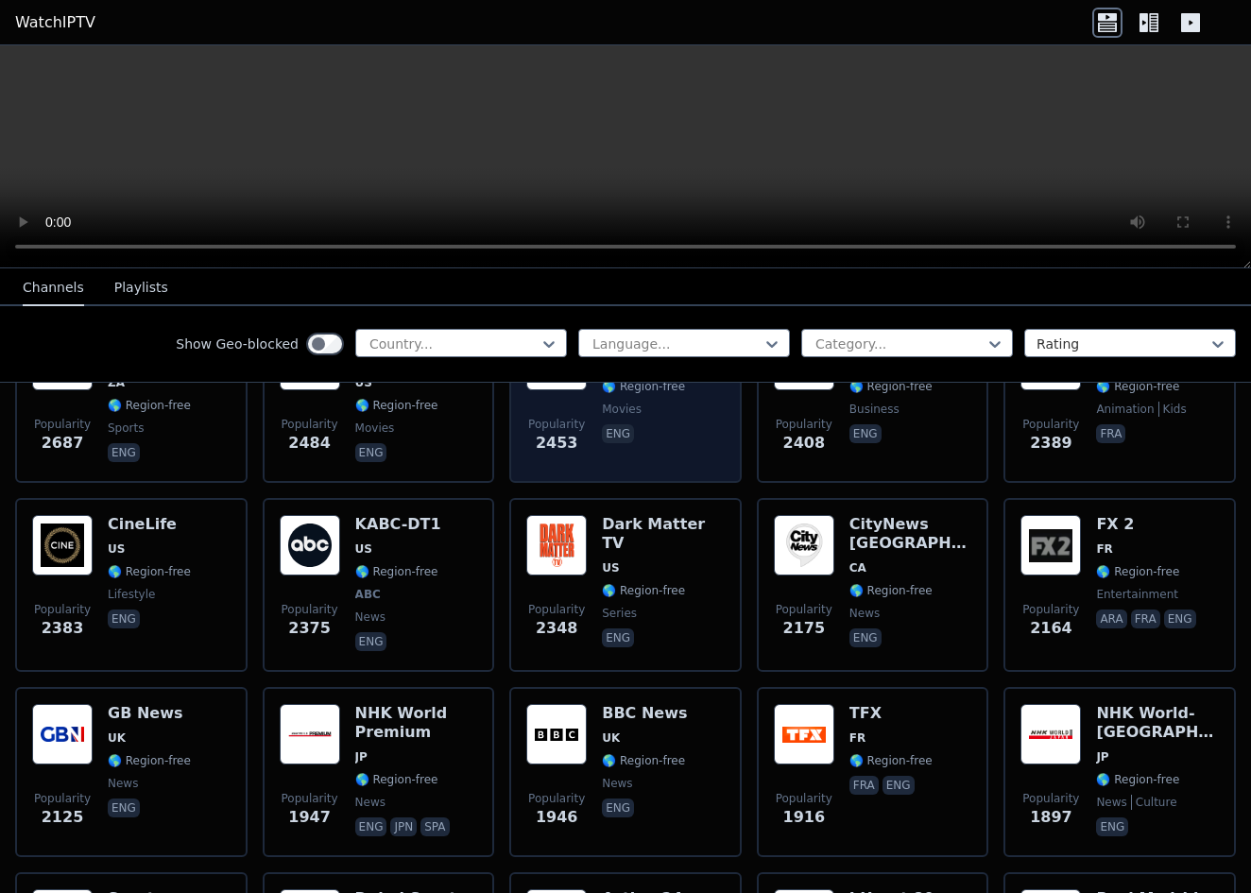
scroll to position [853, 0]
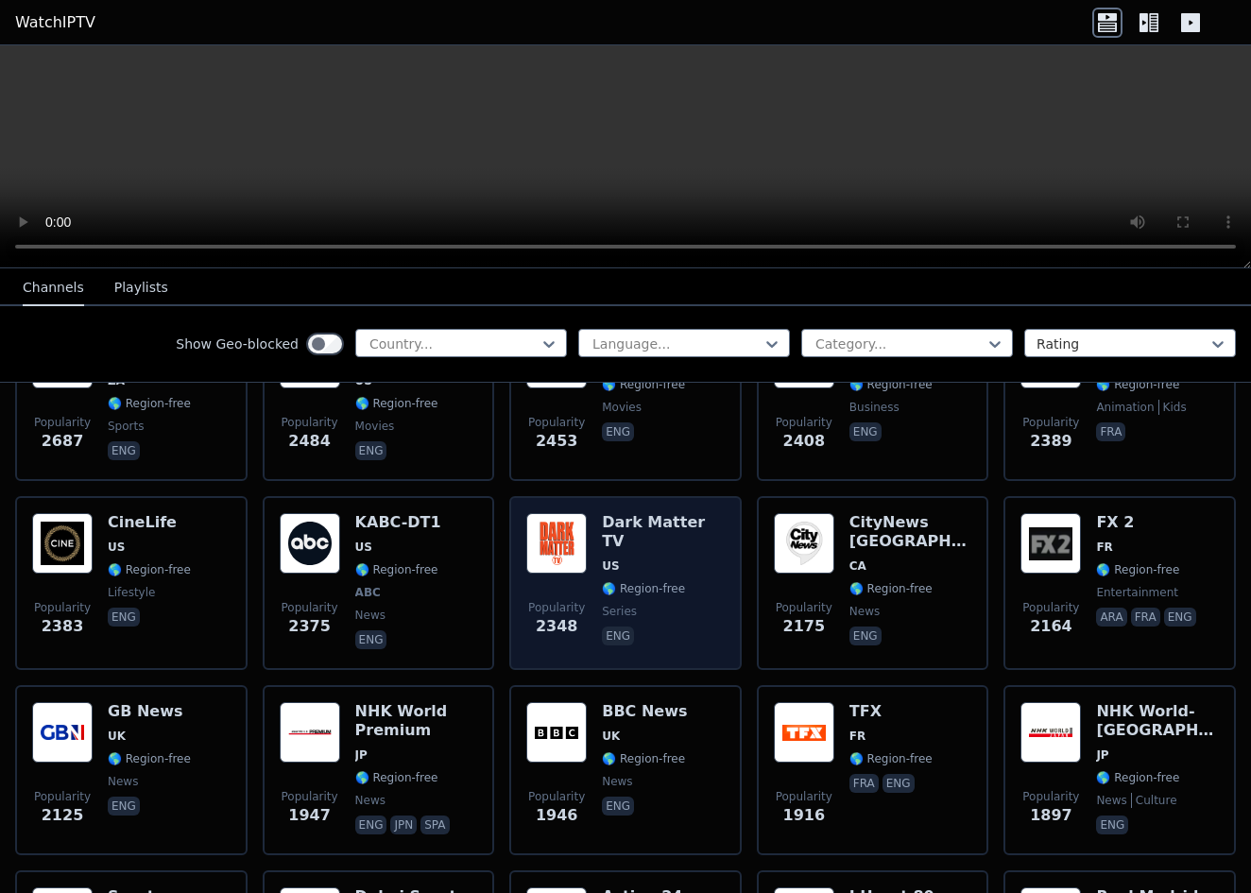
click at [606, 535] on div "Dark Matter TV US 🌎 Region-free series eng" at bounding box center [663, 583] width 123 height 140
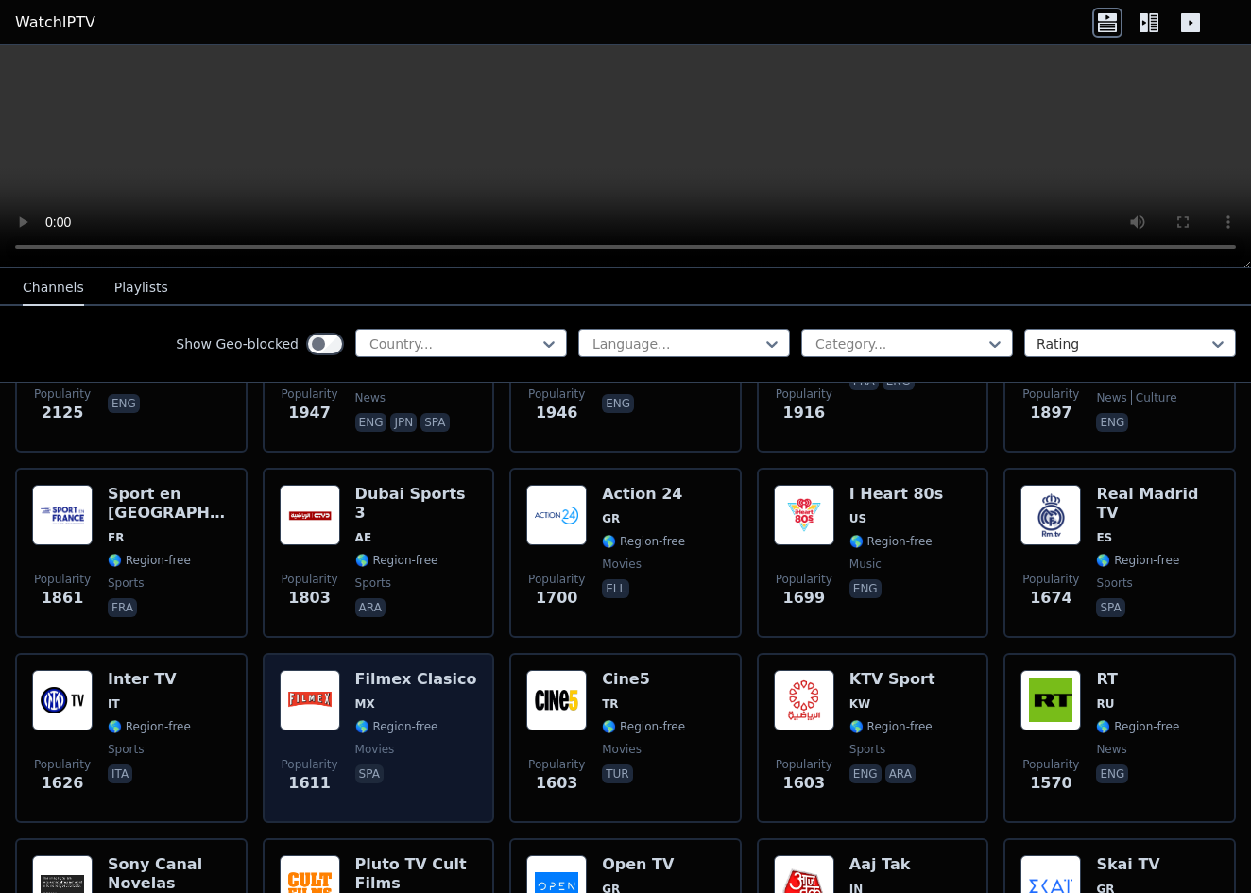
scroll to position [1269, 0]
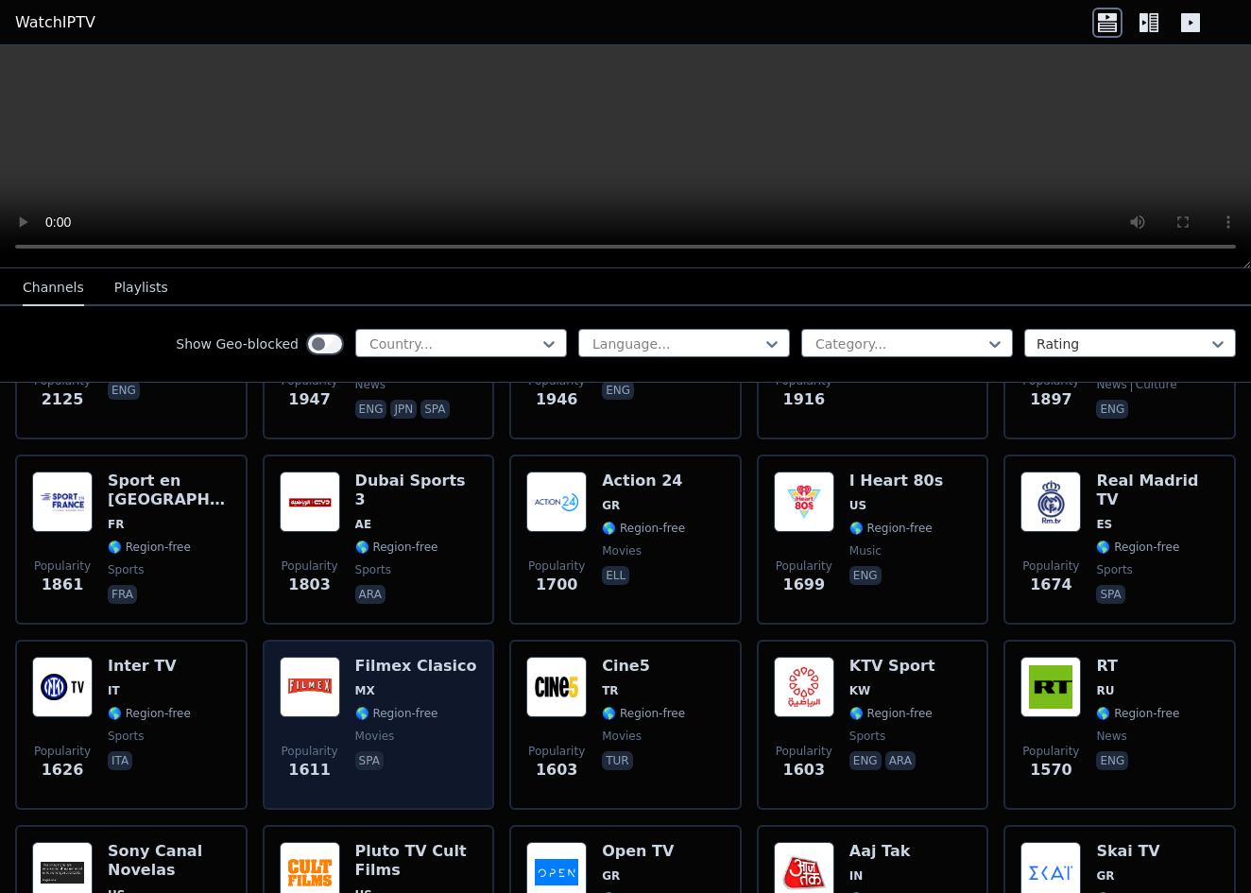
click at [374, 672] on h6 "Filmex Clasico" at bounding box center [416, 666] width 122 height 19
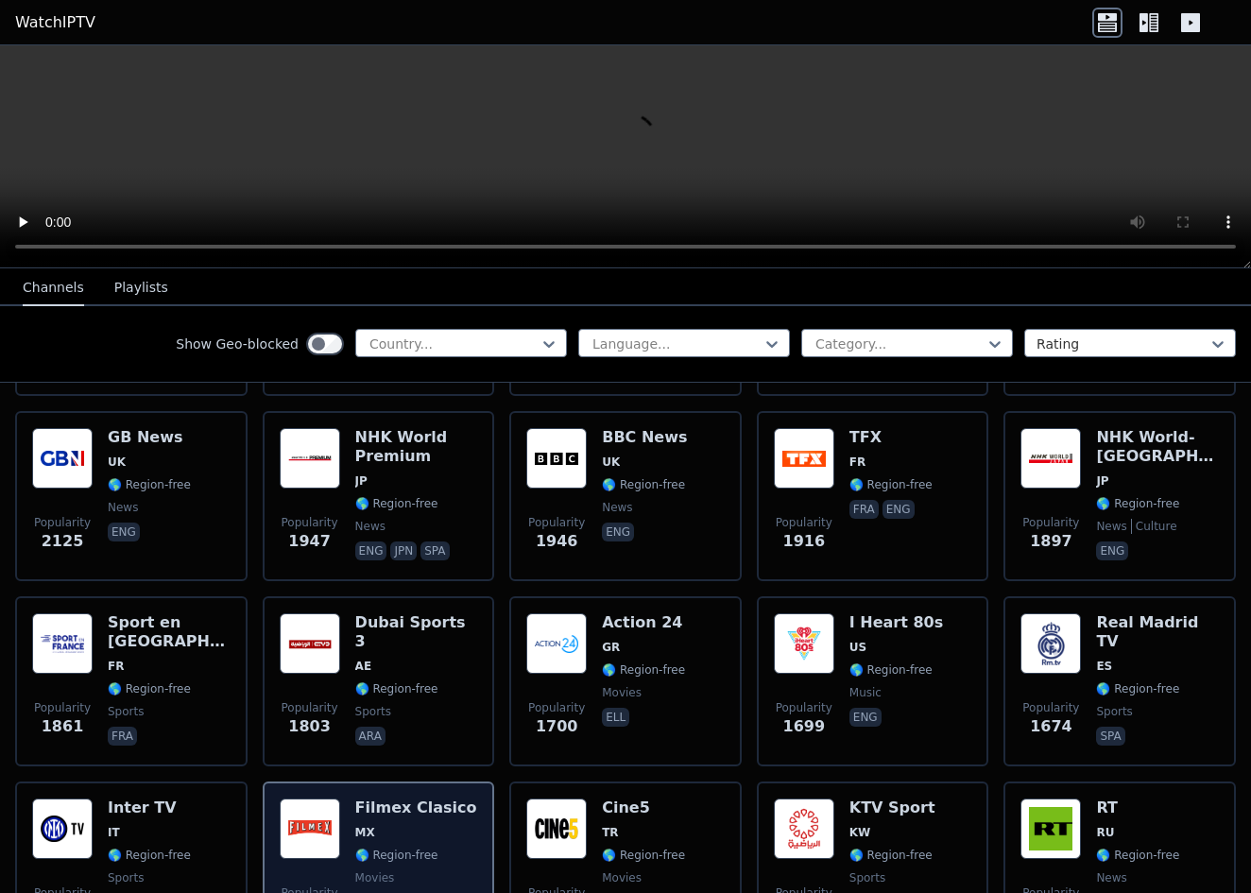
scroll to position [1047, 0]
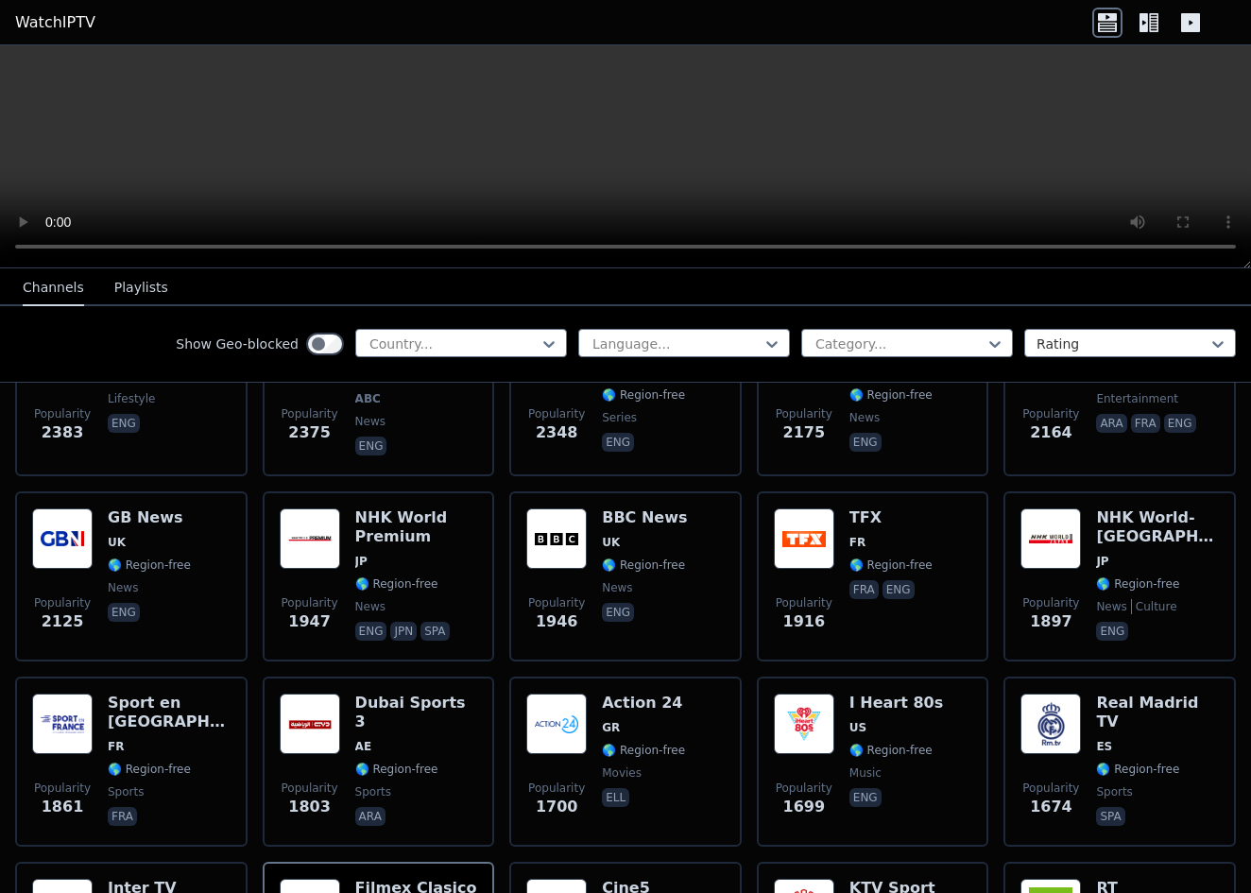
click at [623, 154] on video at bounding box center [625, 156] width 1251 height 223
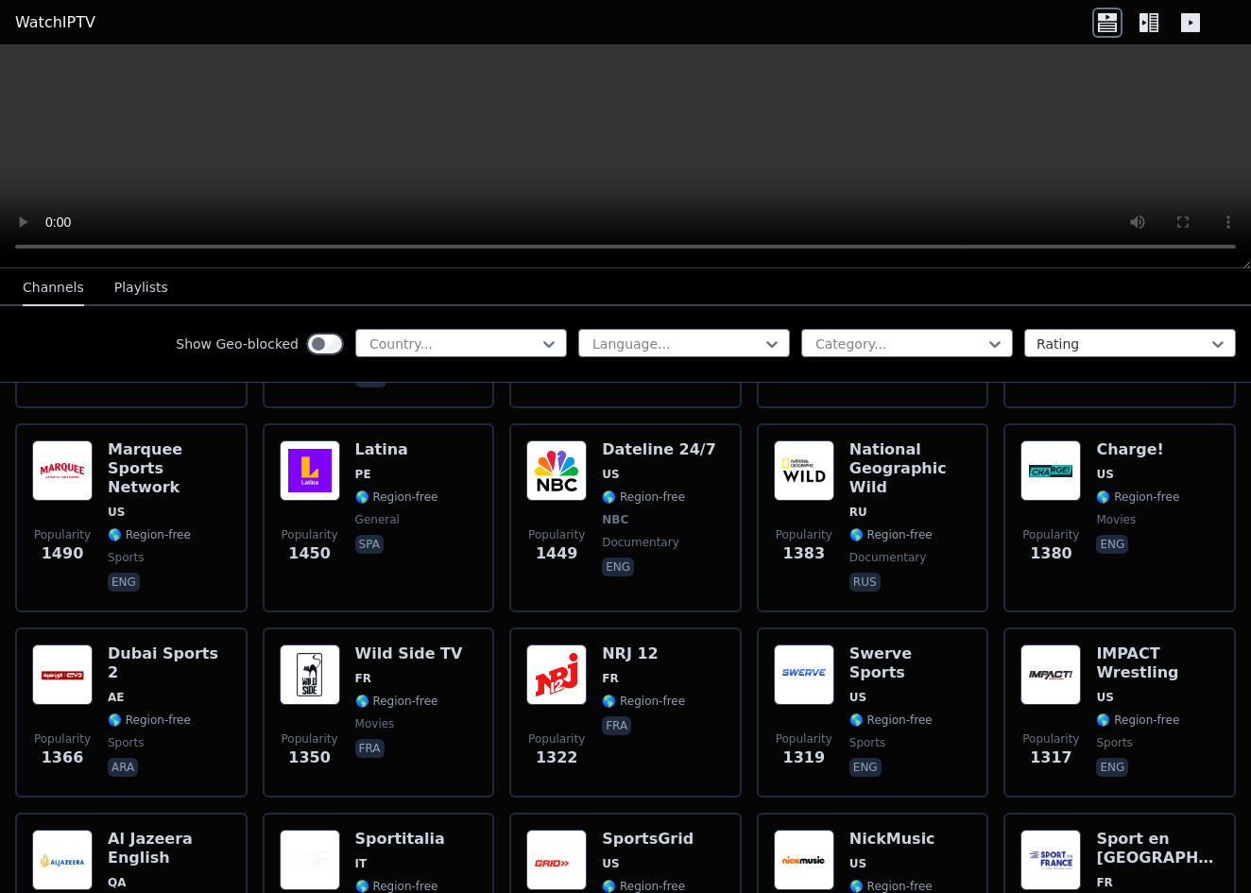
scroll to position [1890, 0]
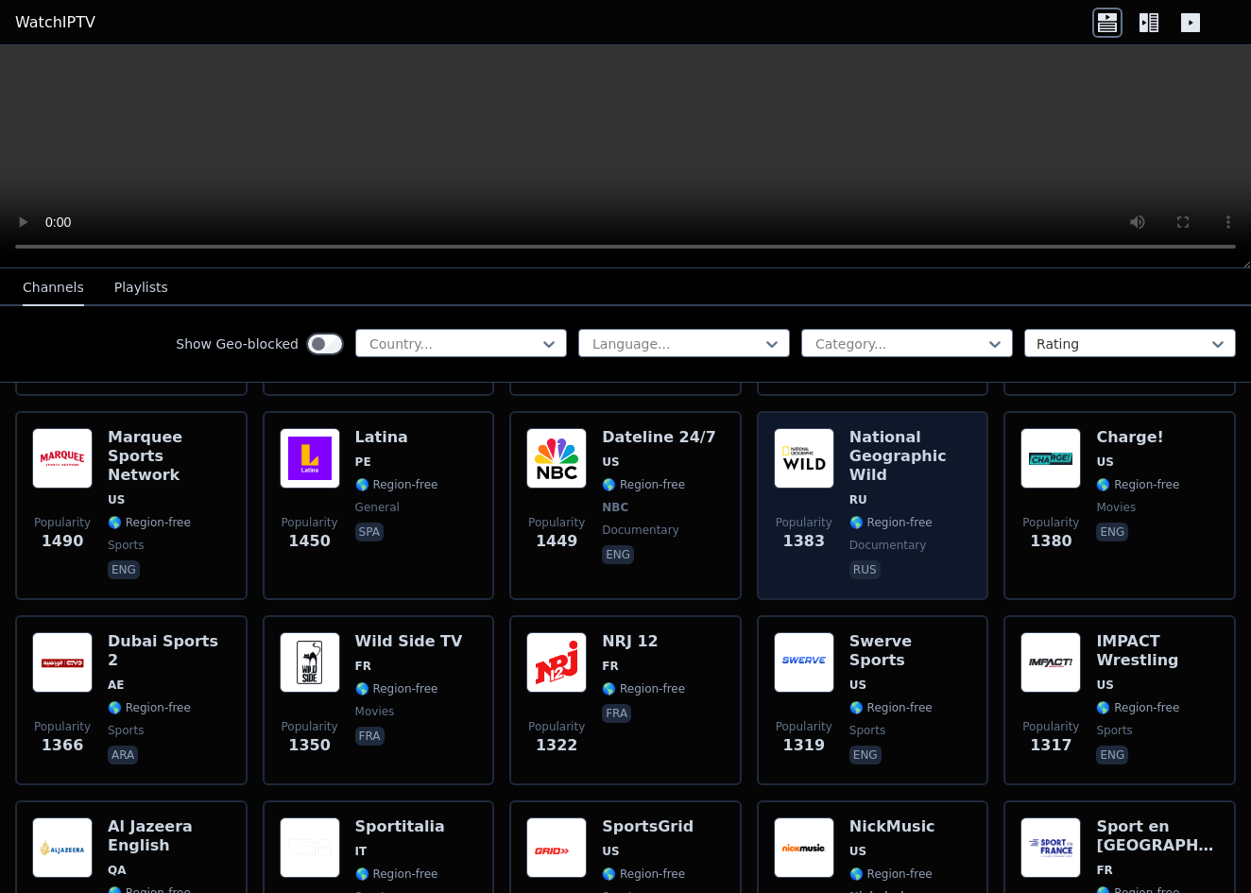
click at [804, 479] on img at bounding box center [804, 458] width 60 height 60
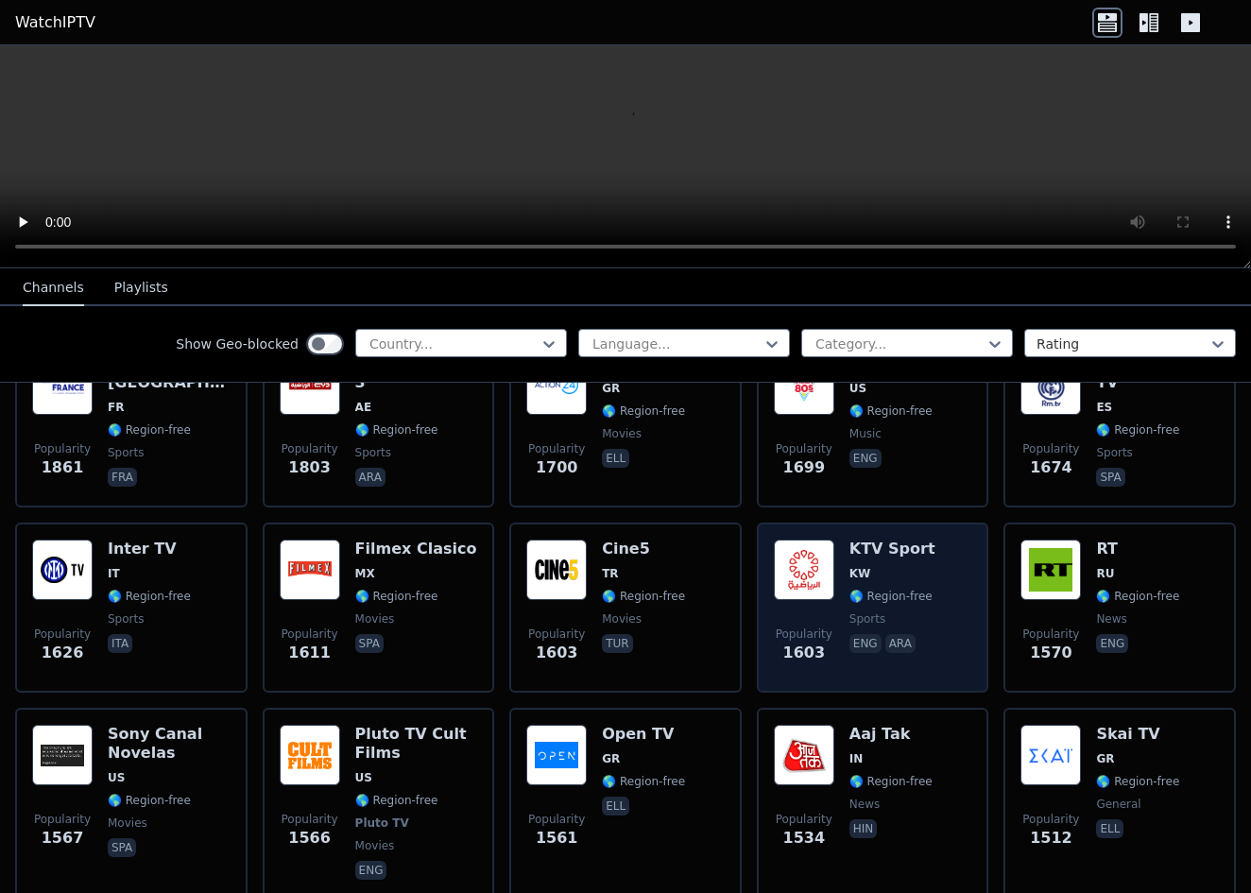
scroll to position [1360, 0]
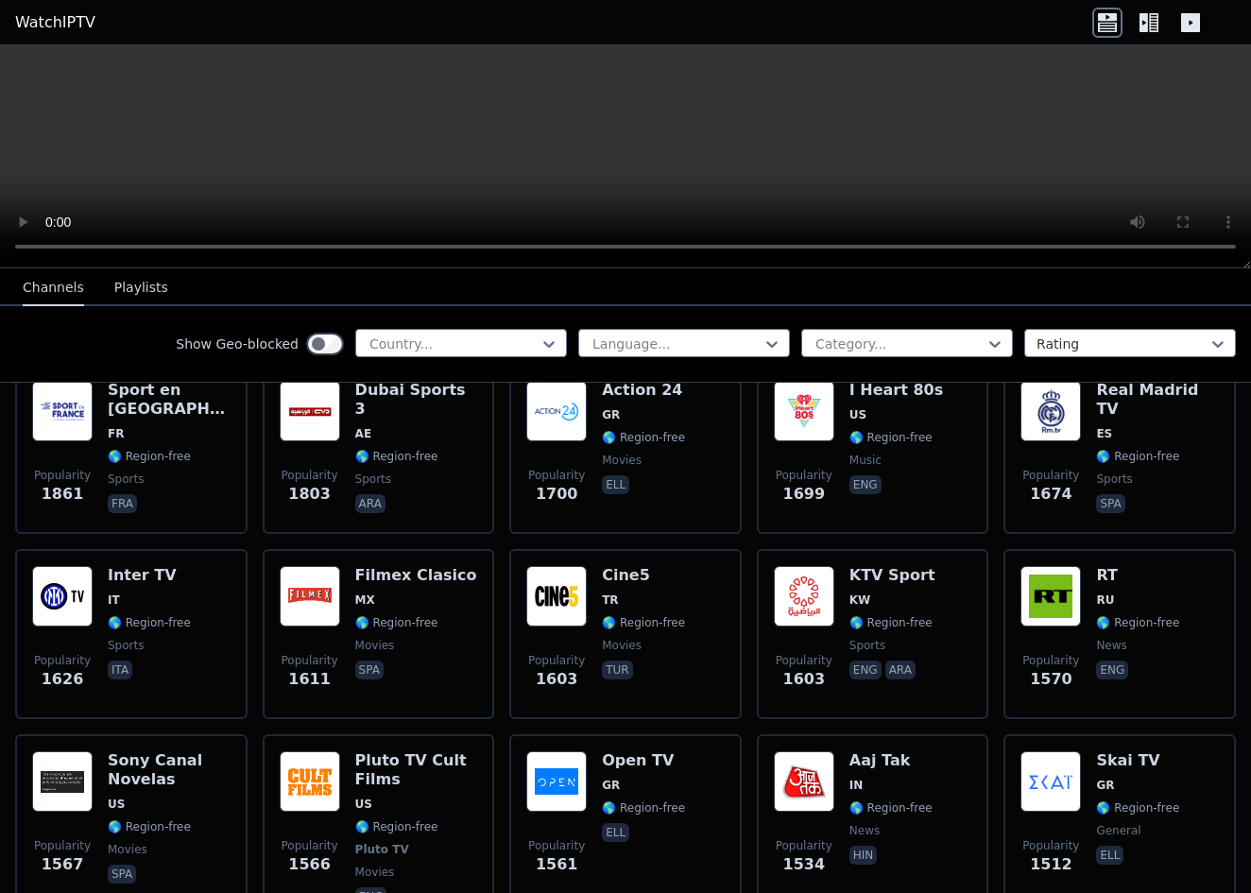
click at [618, 146] on video at bounding box center [625, 156] width 1251 height 223
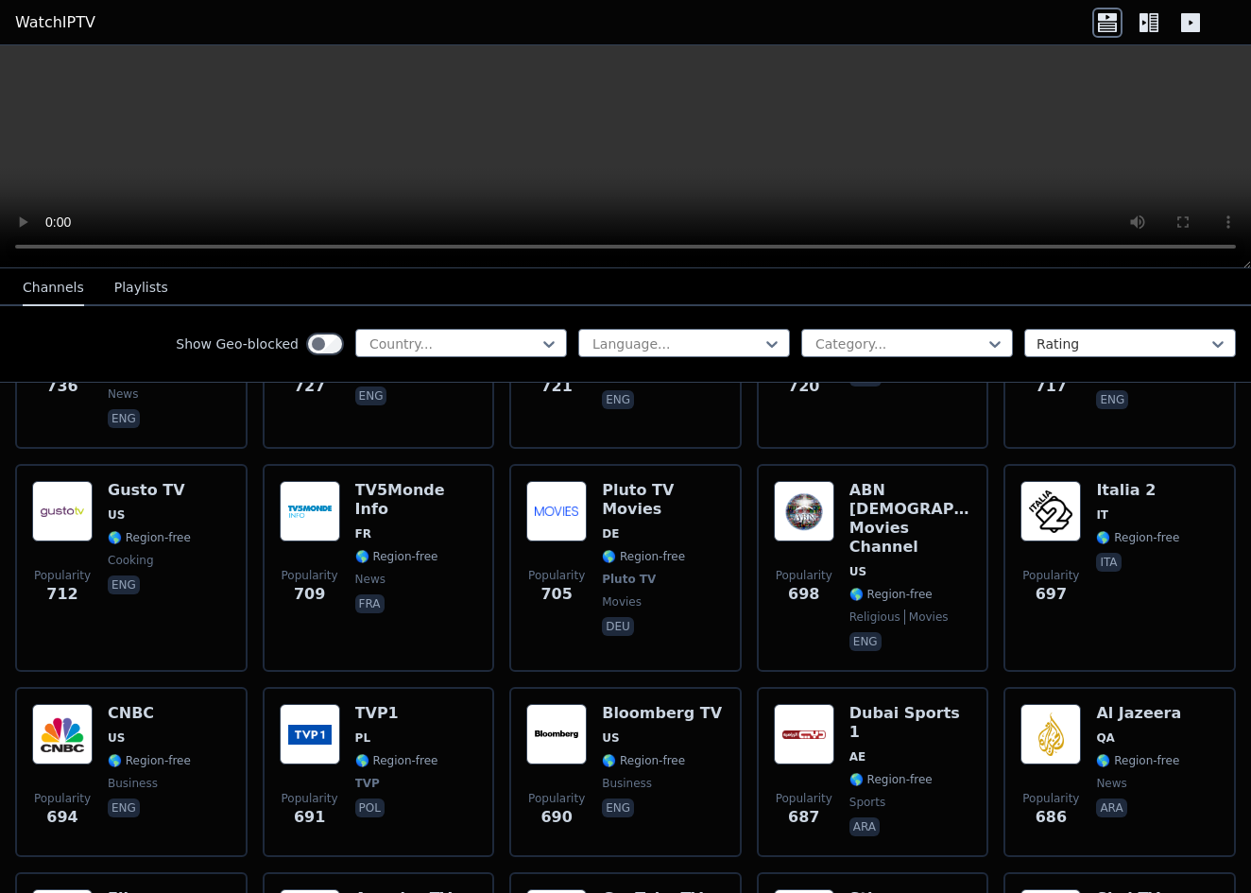
scroll to position [4807, 0]
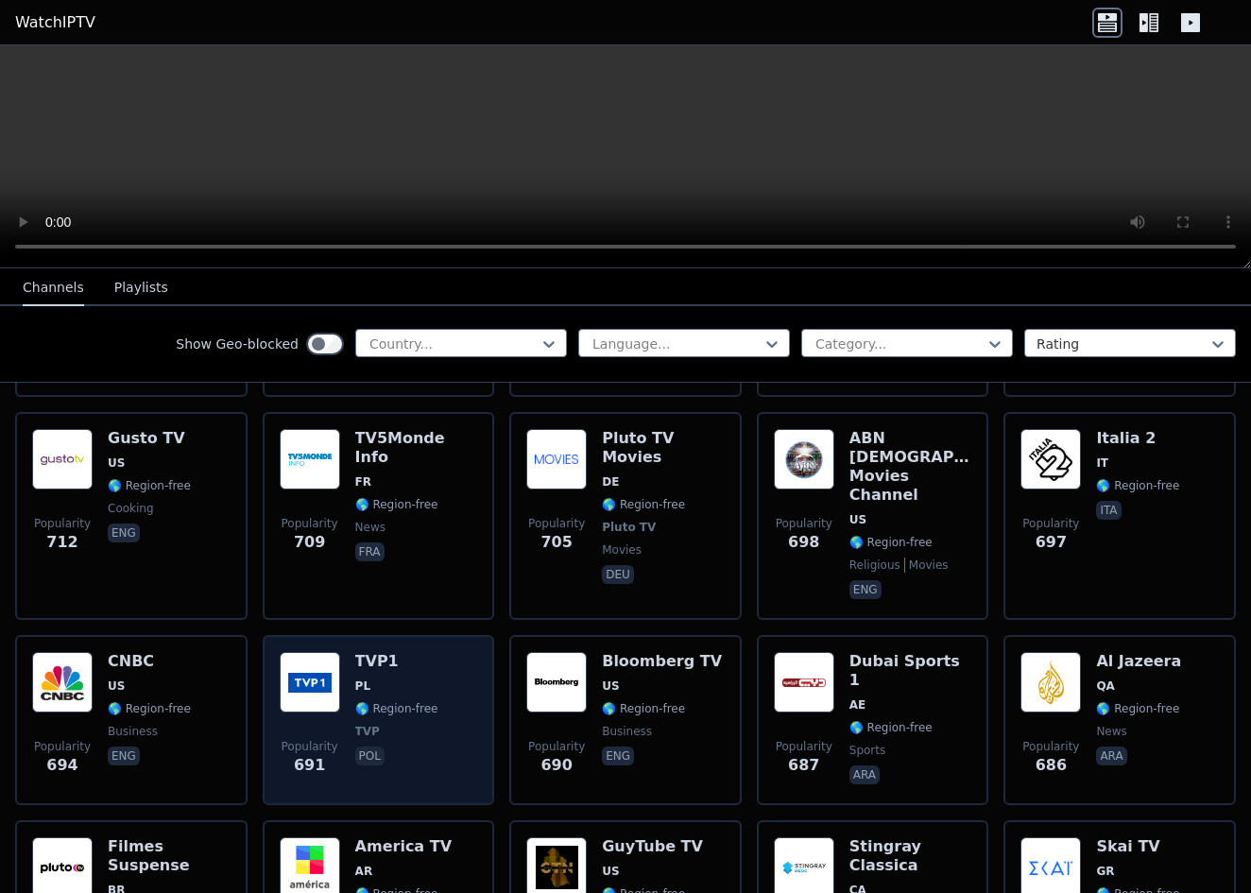
click at [345, 652] on div "Popularity 691 TVP1 PL 🌎 Region-free TVP pol" at bounding box center [379, 720] width 198 height 136
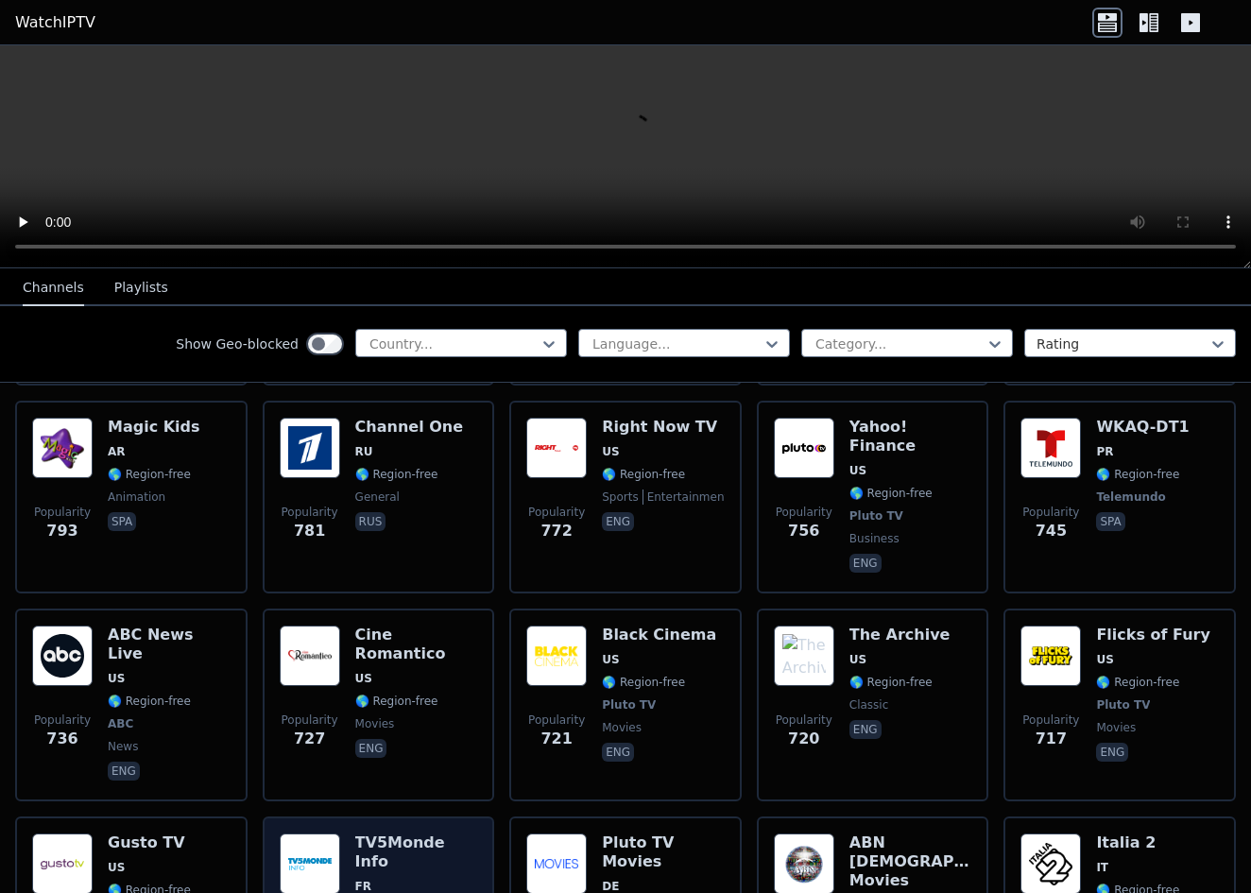
scroll to position [4320, 0]
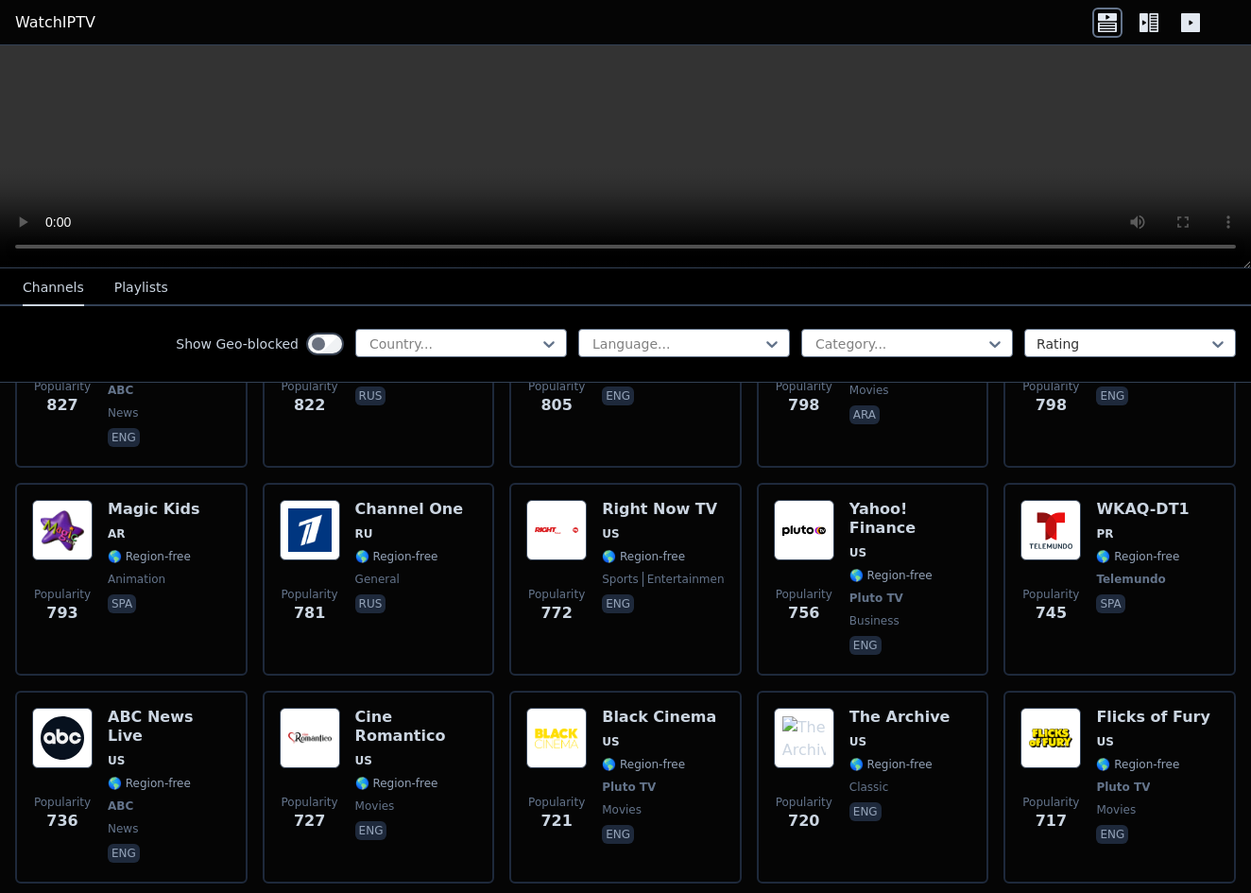
click at [625, 162] on video at bounding box center [625, 156] width 1251 height 223
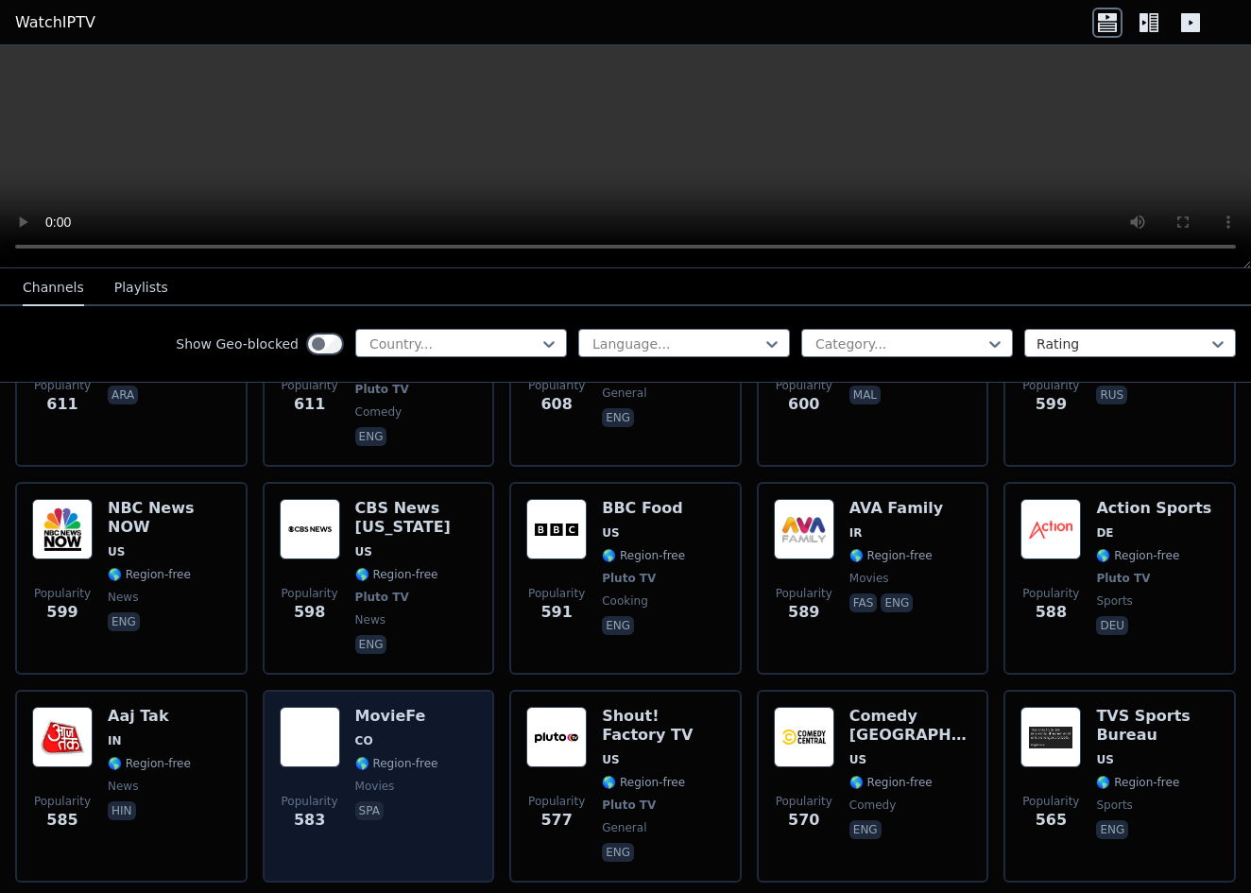
scroll to position [6193, 0]
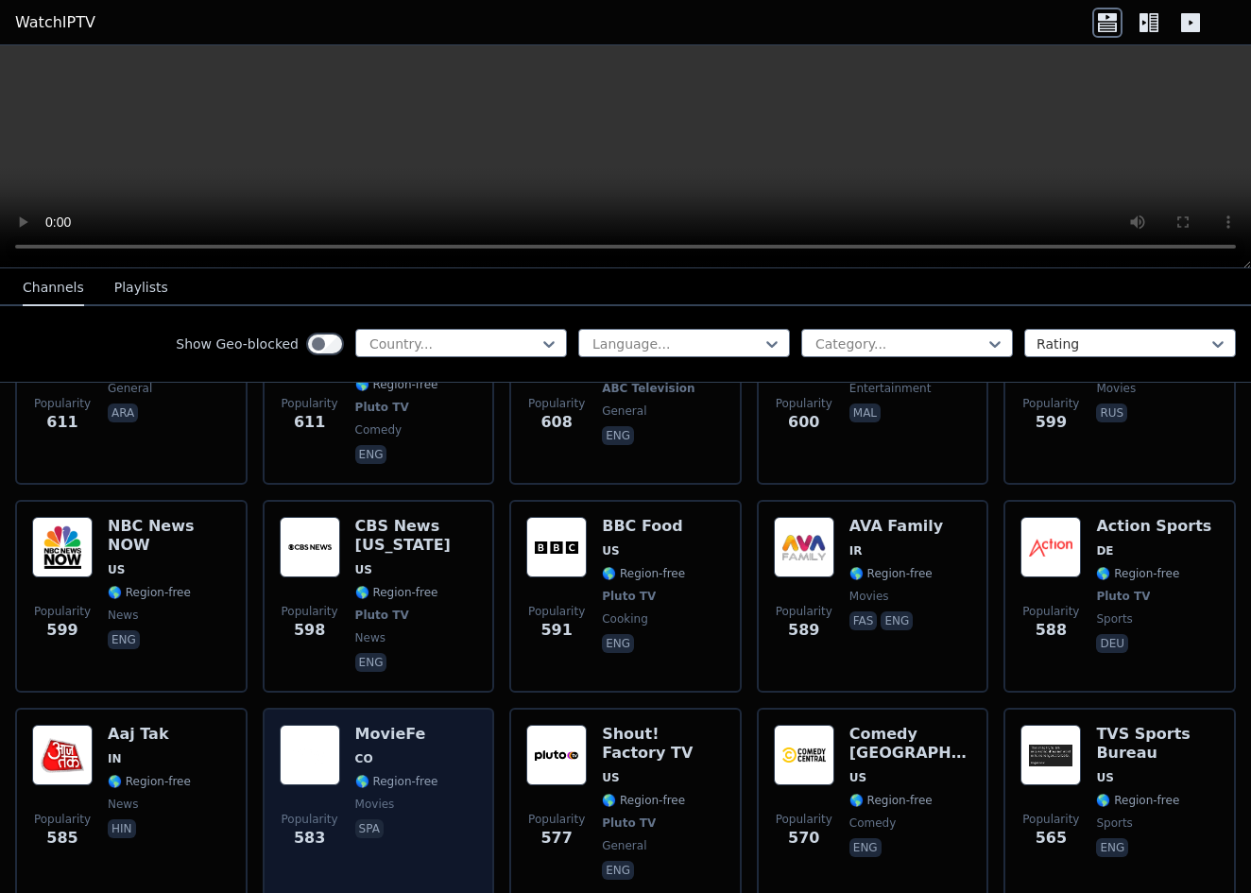
click at [308, 725] on img at bounding box center [310, 755] width 60 height 60
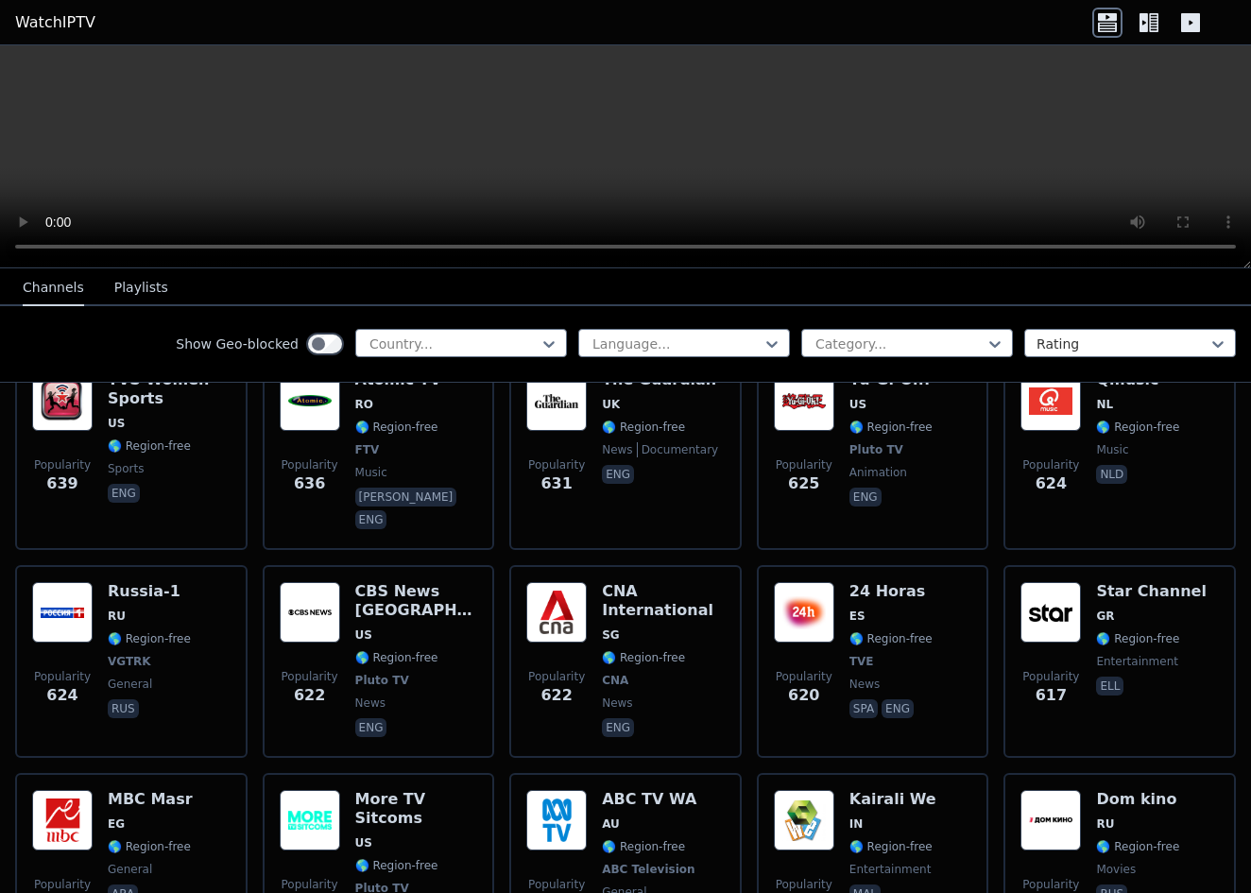
scroll to position [0, 0]
click at [625, 141] on video at bounding box center [625, 156] width 1251 height 223
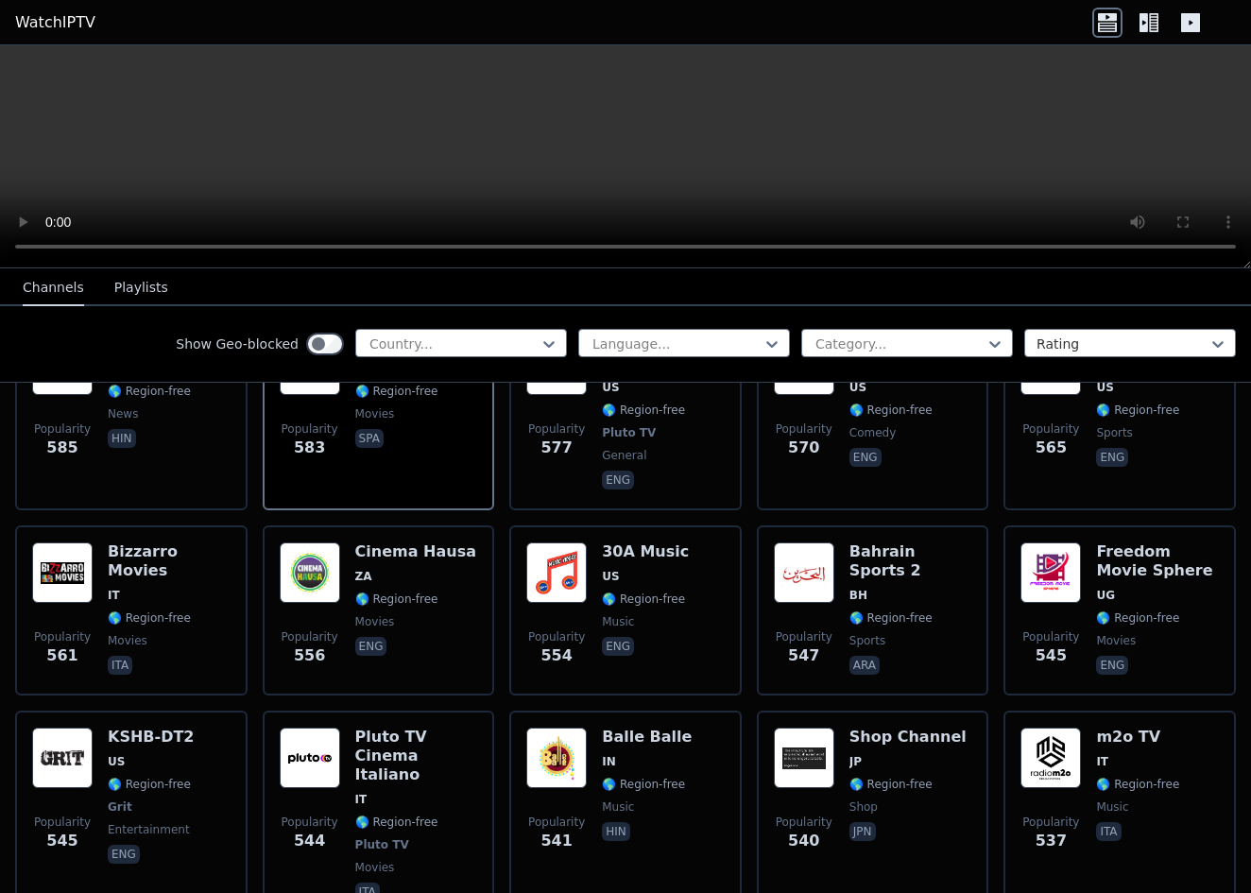
scroll to position [6588, 0]
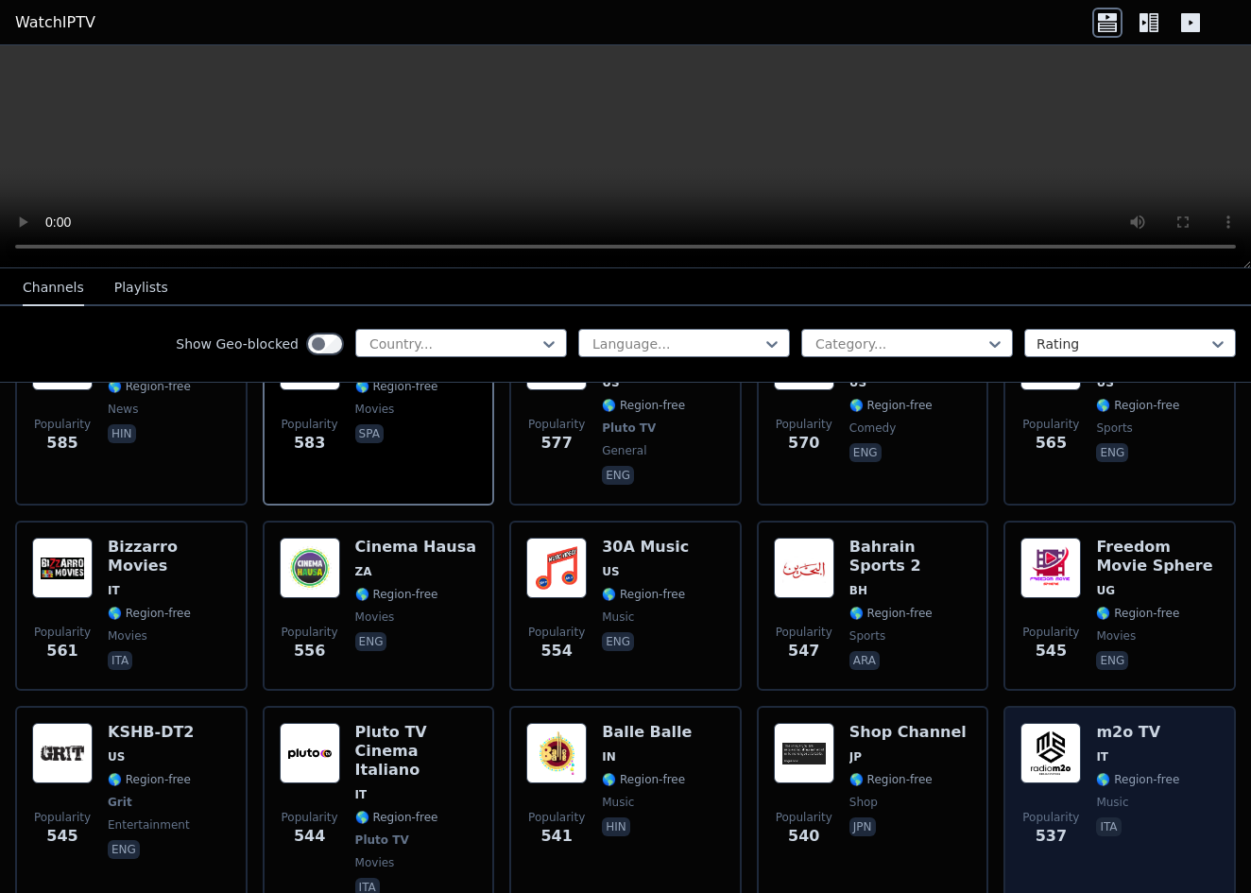
click at [1070, 723] on img at bounding box center [1050, 753] width 60 height 60
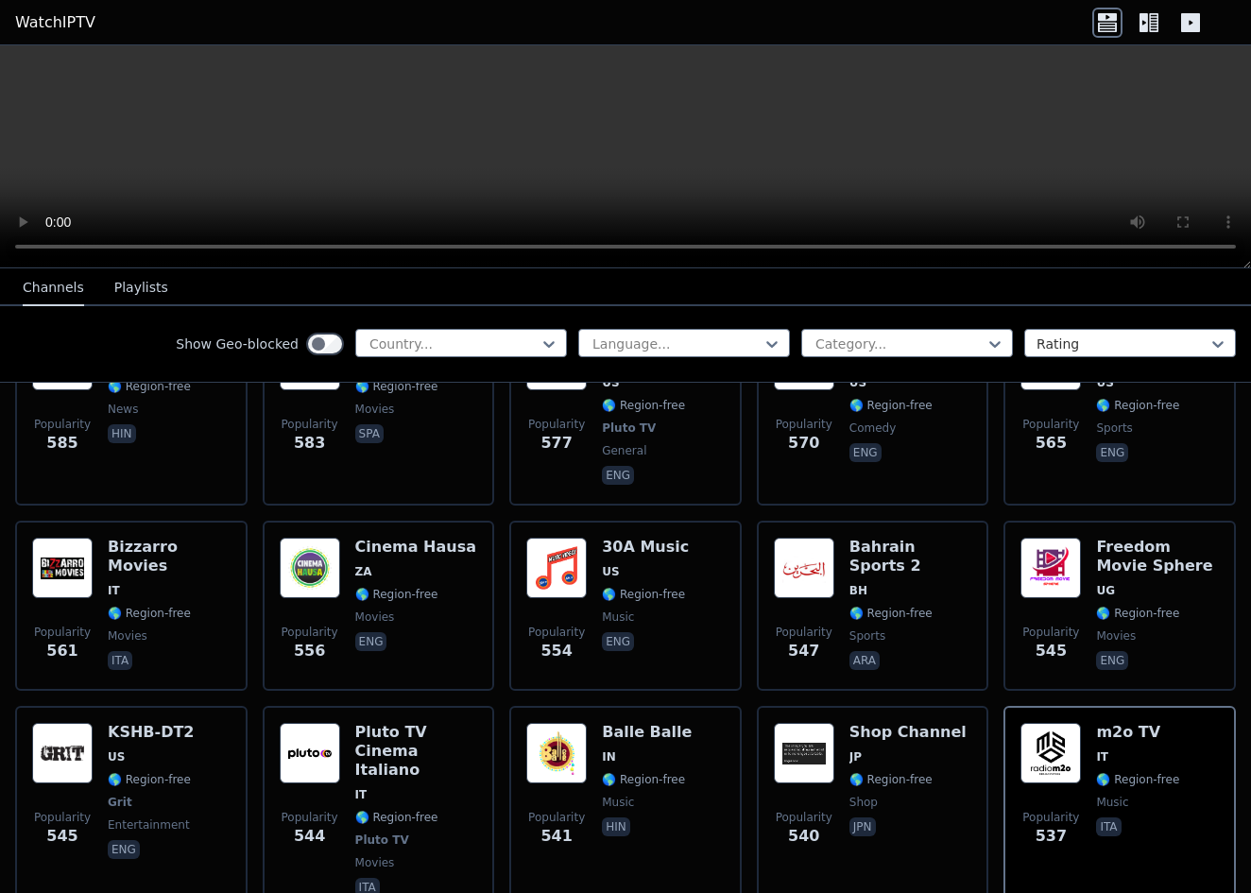
click at [1159, 200] on video at bounding box center [625, 156] width 1251 height 223
click at [1159, 207] on video at bounding box center [625, 156] width 1251 height 223
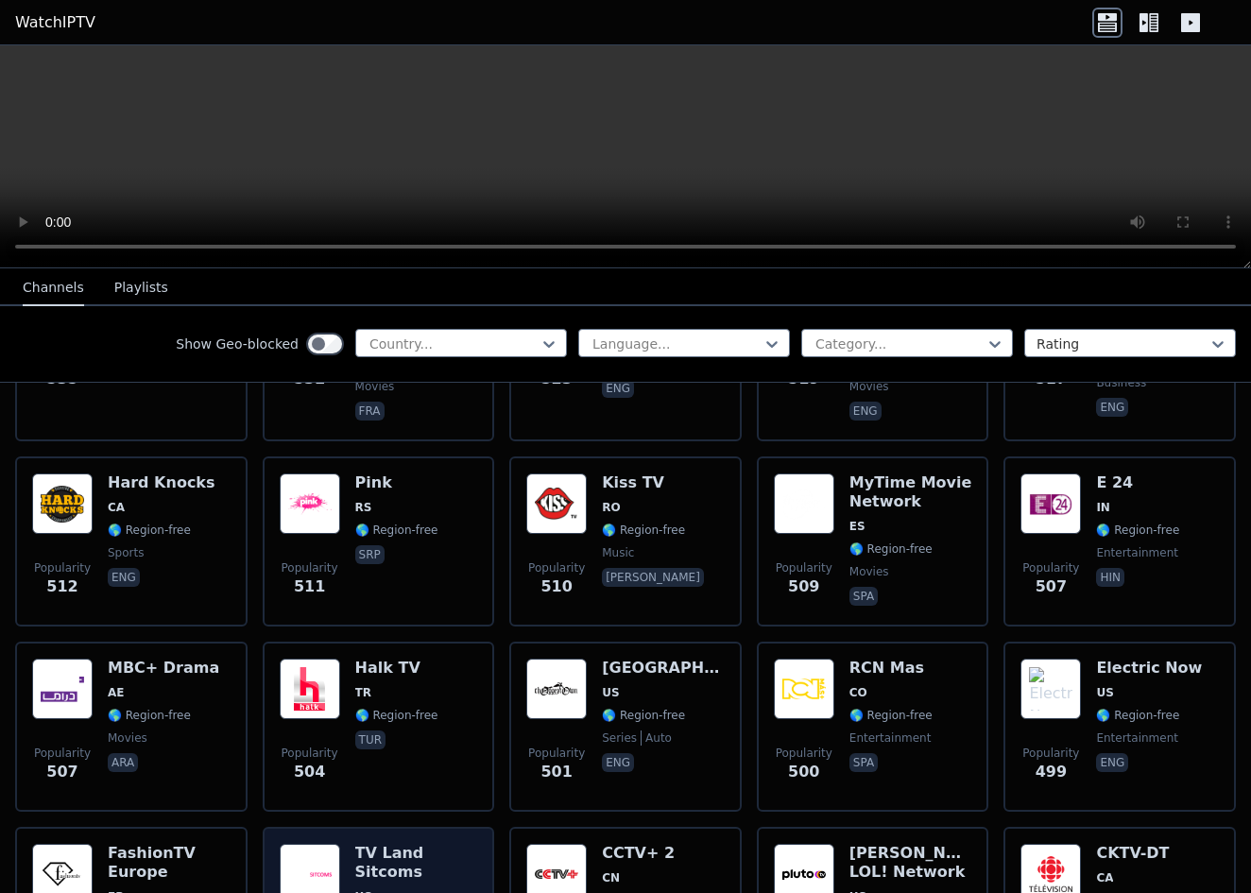
scroll to position [7273, 0]
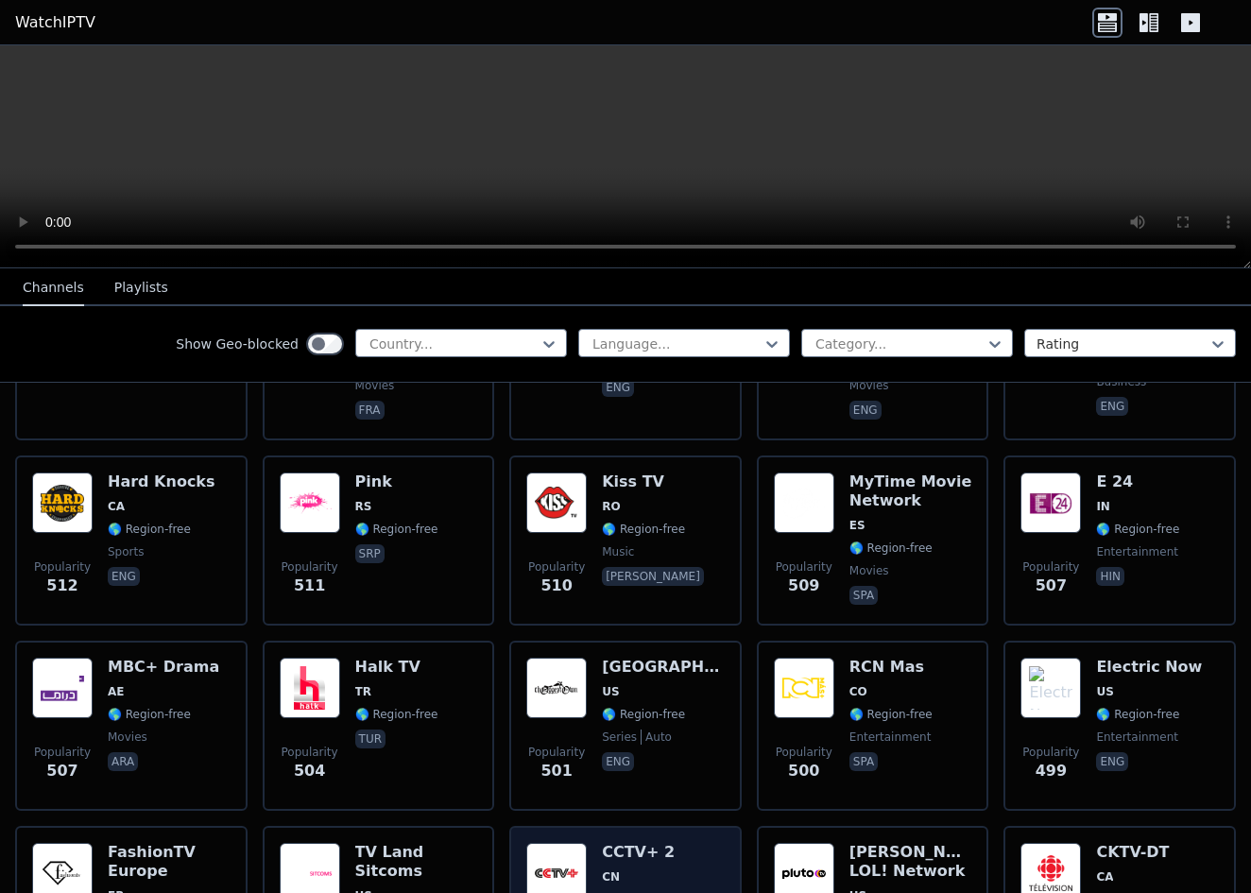
click at [535, 843] on img at bounding box center [556, 873] width 60 height 60
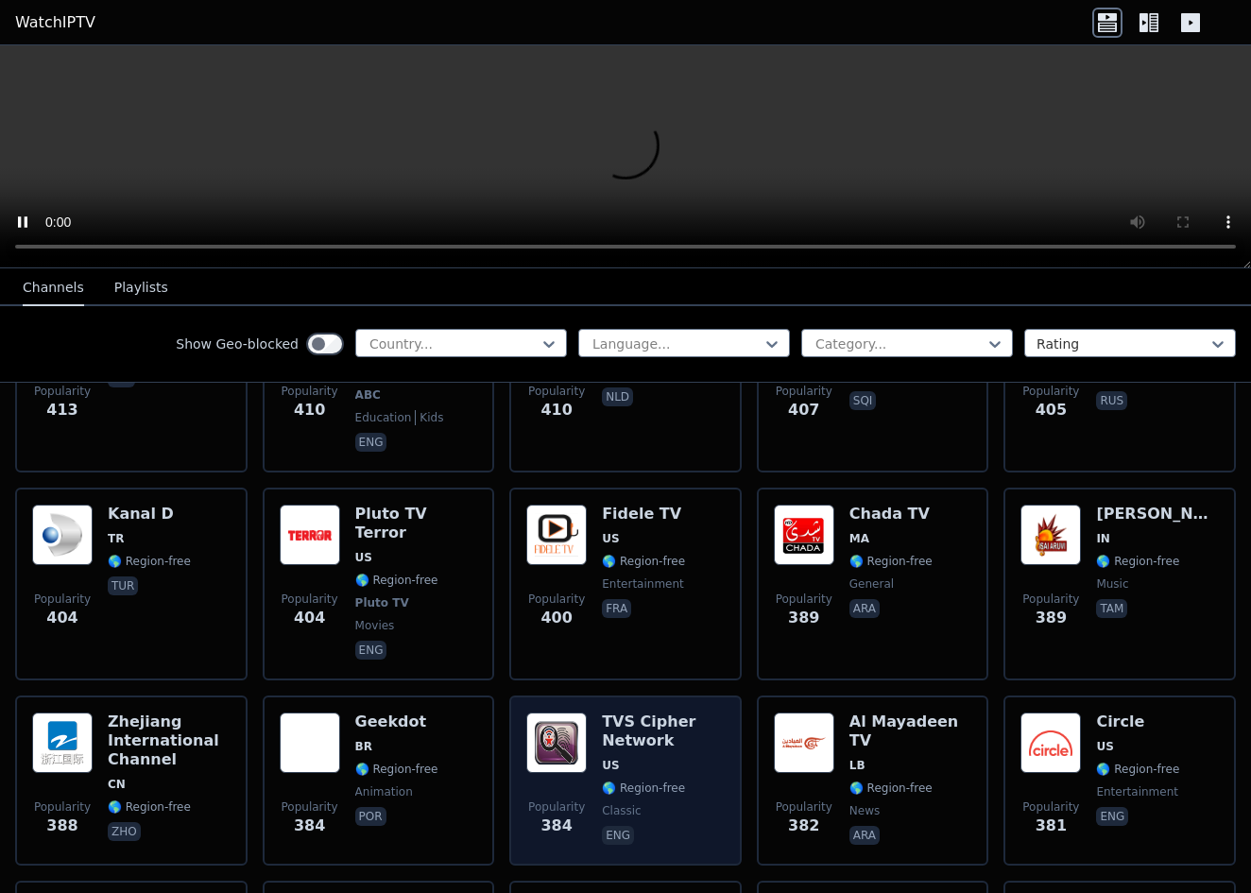
scroll to position [9420, 0]
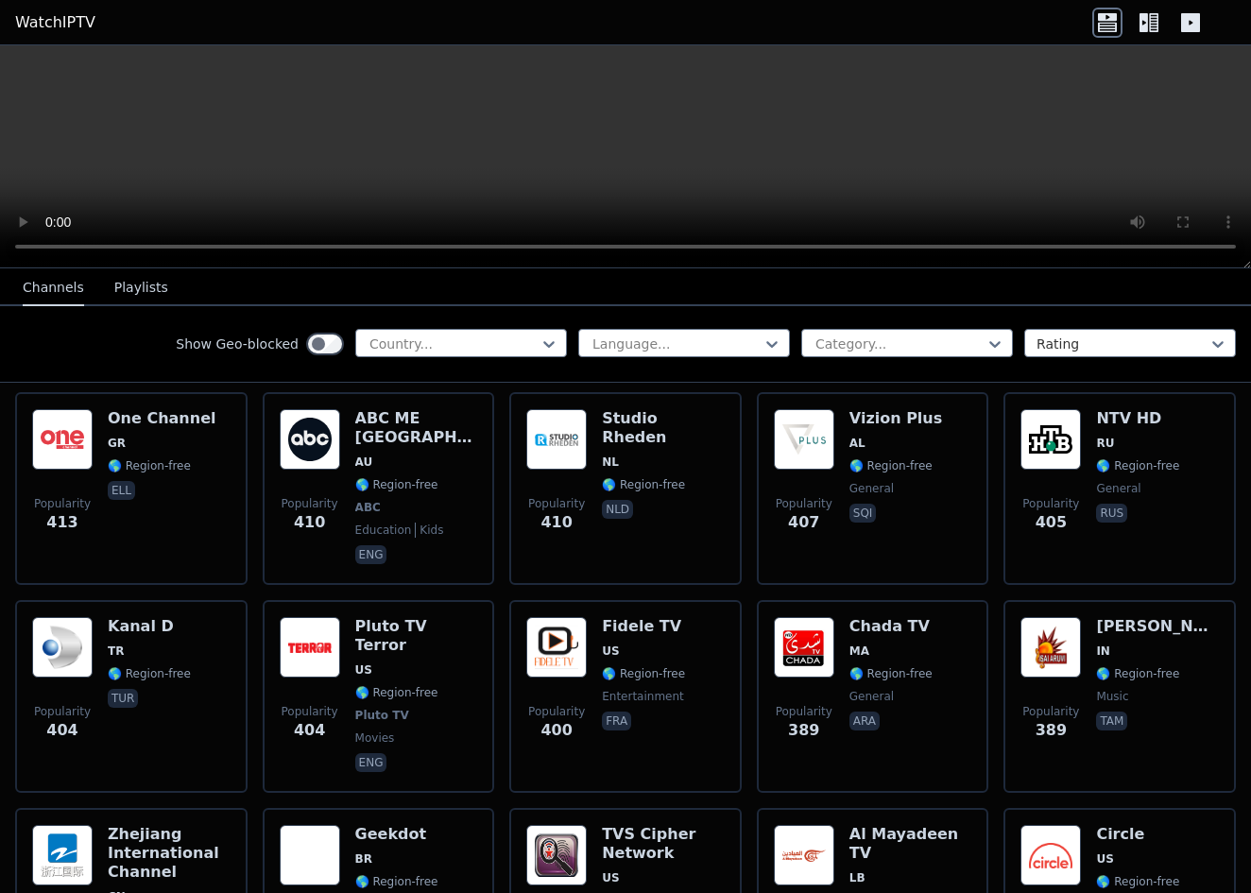
scroll to position [0, 0]
drag, startPoint x: 1157, startPoint y: 212, endPoint x: 1159, endPoint y: 197, distance: 15.2
click at [1159, 197] on video at bounding box center [625, 156] width 1251 height 223
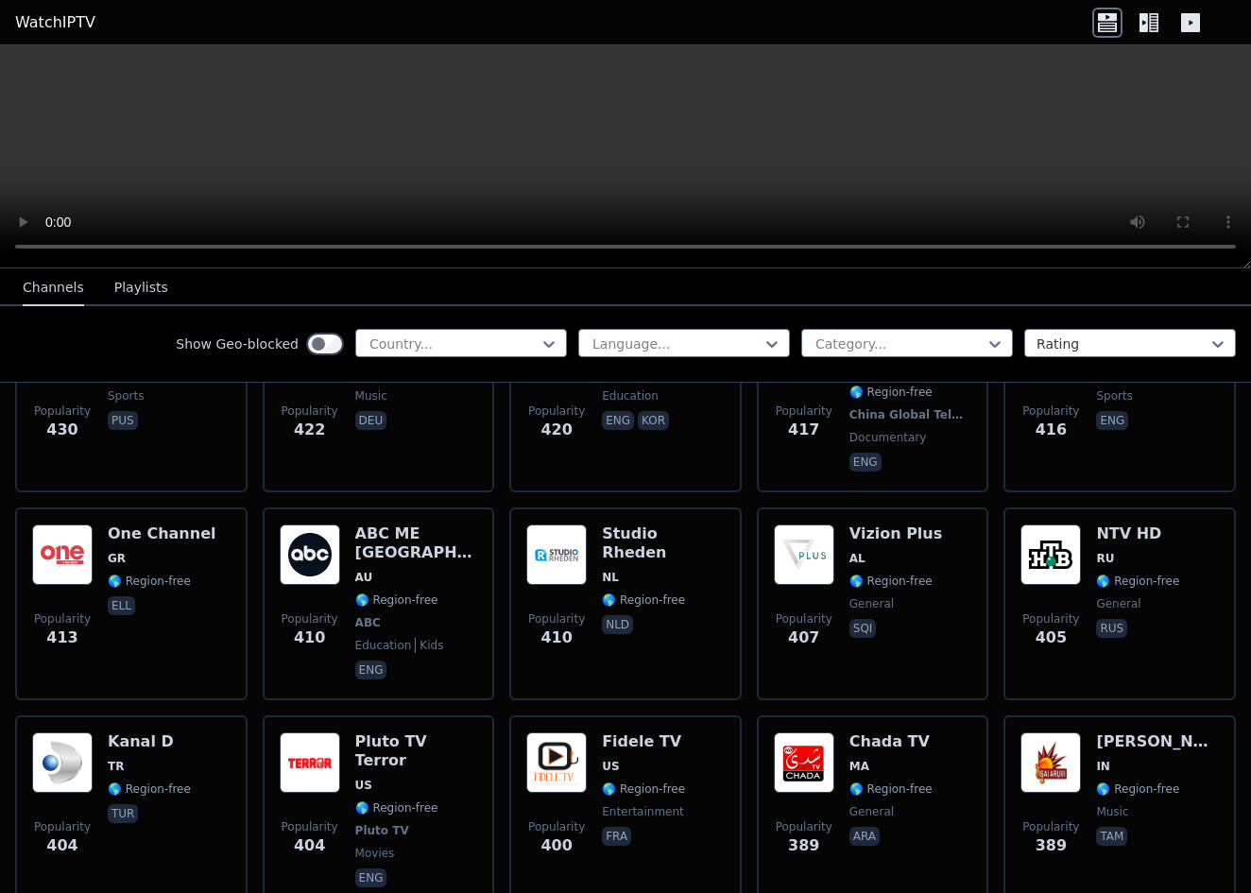
scroll to position [9192, 0]
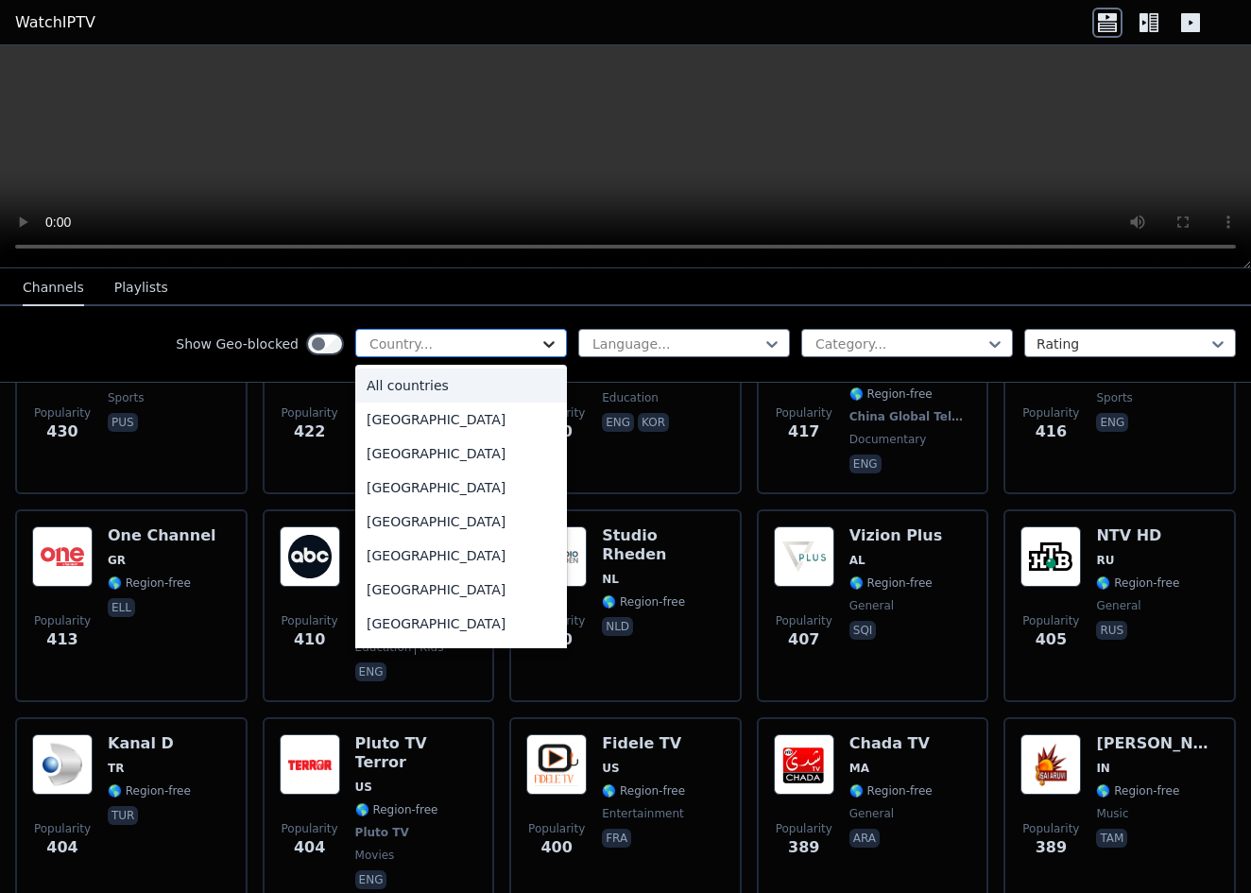
click at [552, 339] on icon at bounding box center [548, 343] width 19 height 19
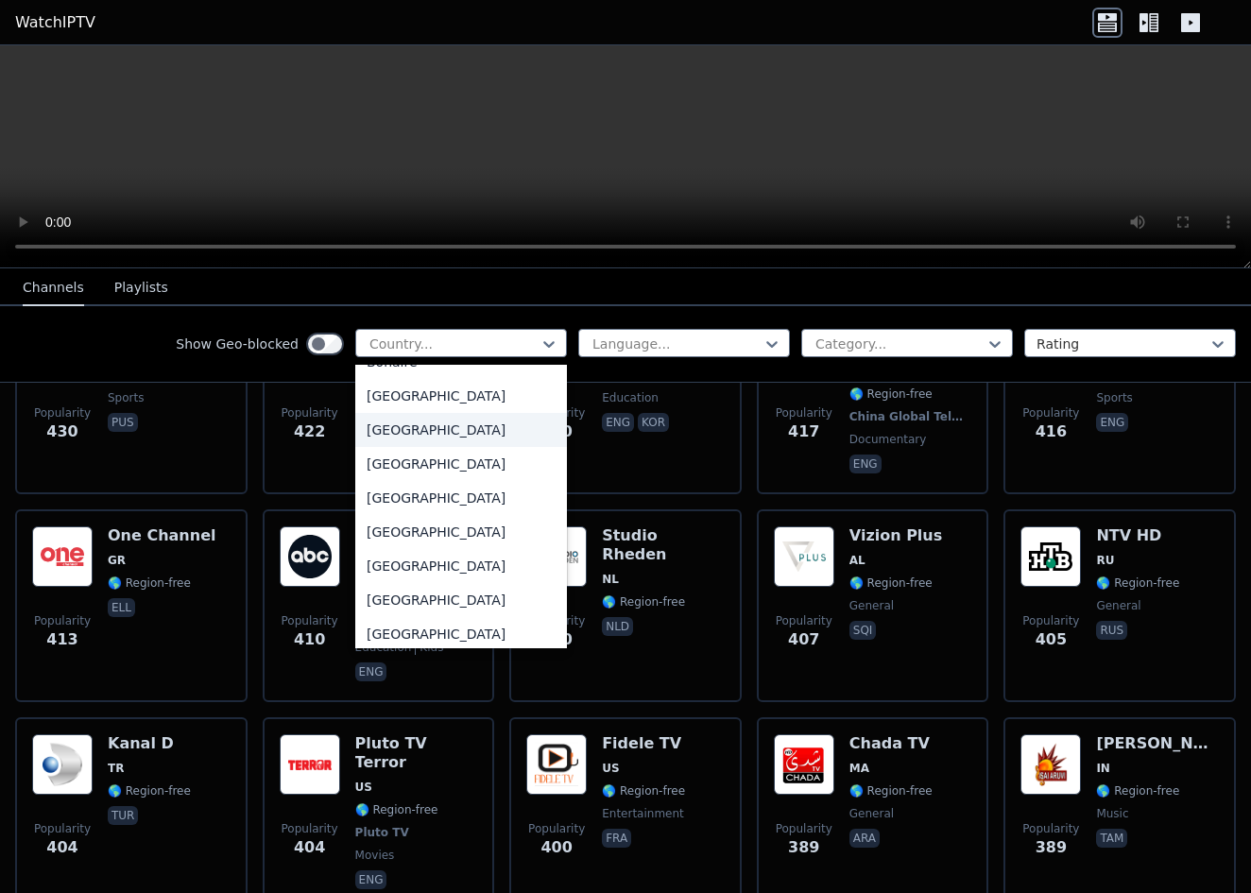
scroll to position [795, 0]
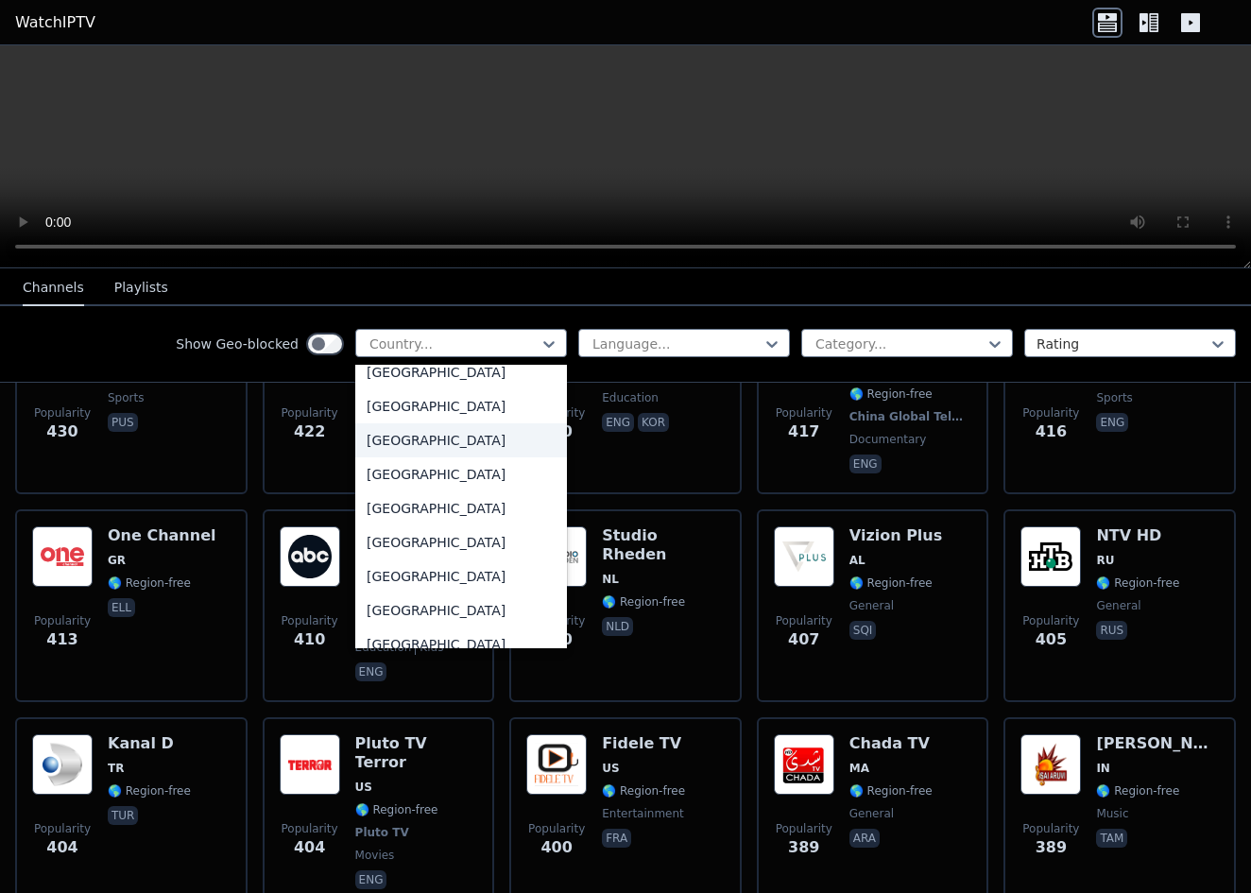
click at [413, 446] on div "Brazil" at bounding box center [461, 440] width 212 height 34
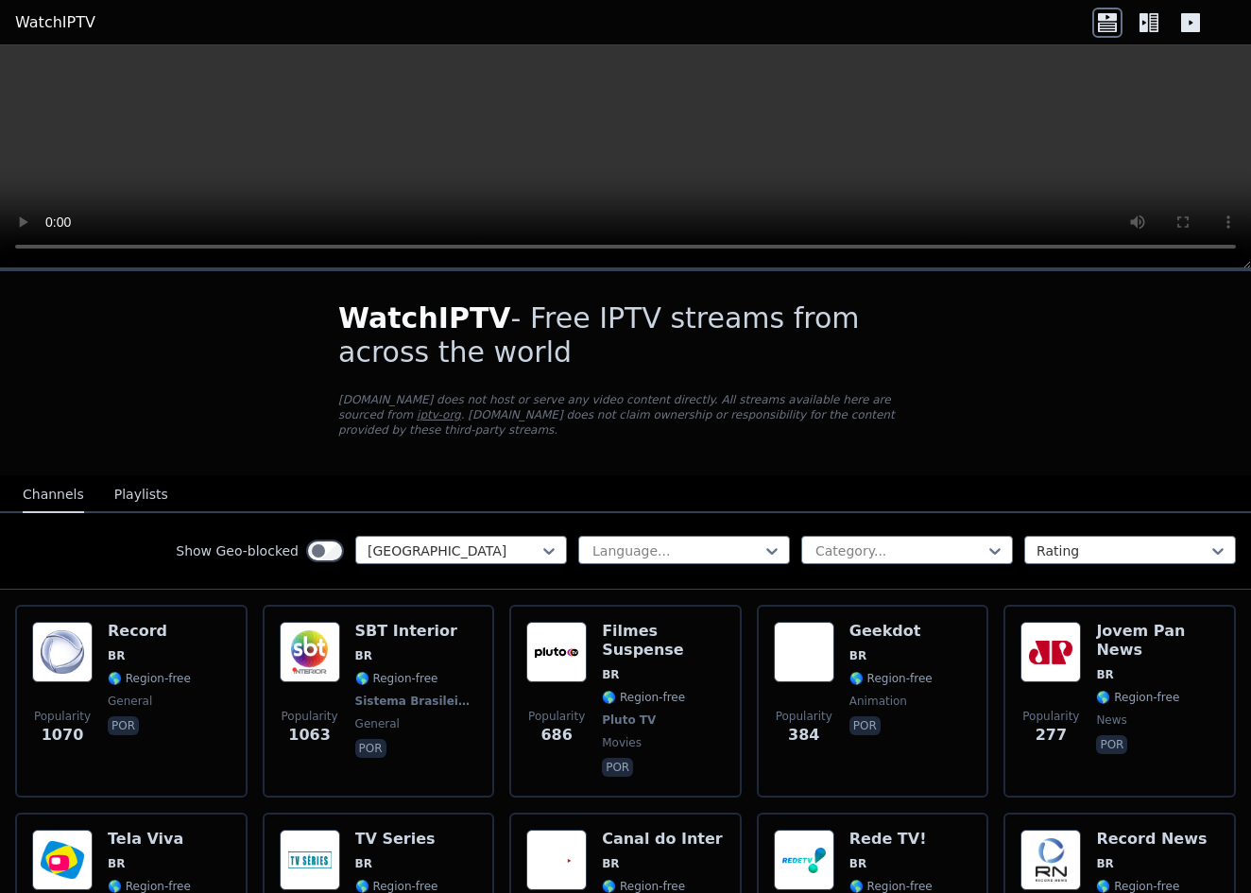
click at [1161, 531] on div "Show Geo-blocked option Brazil, selected. Brazil Language... Category... Rating" at bounding box center [625, 551] width 1251 height 77
click at [1160, 546] on div at bounding box center [1122, 550] width 172 height 19
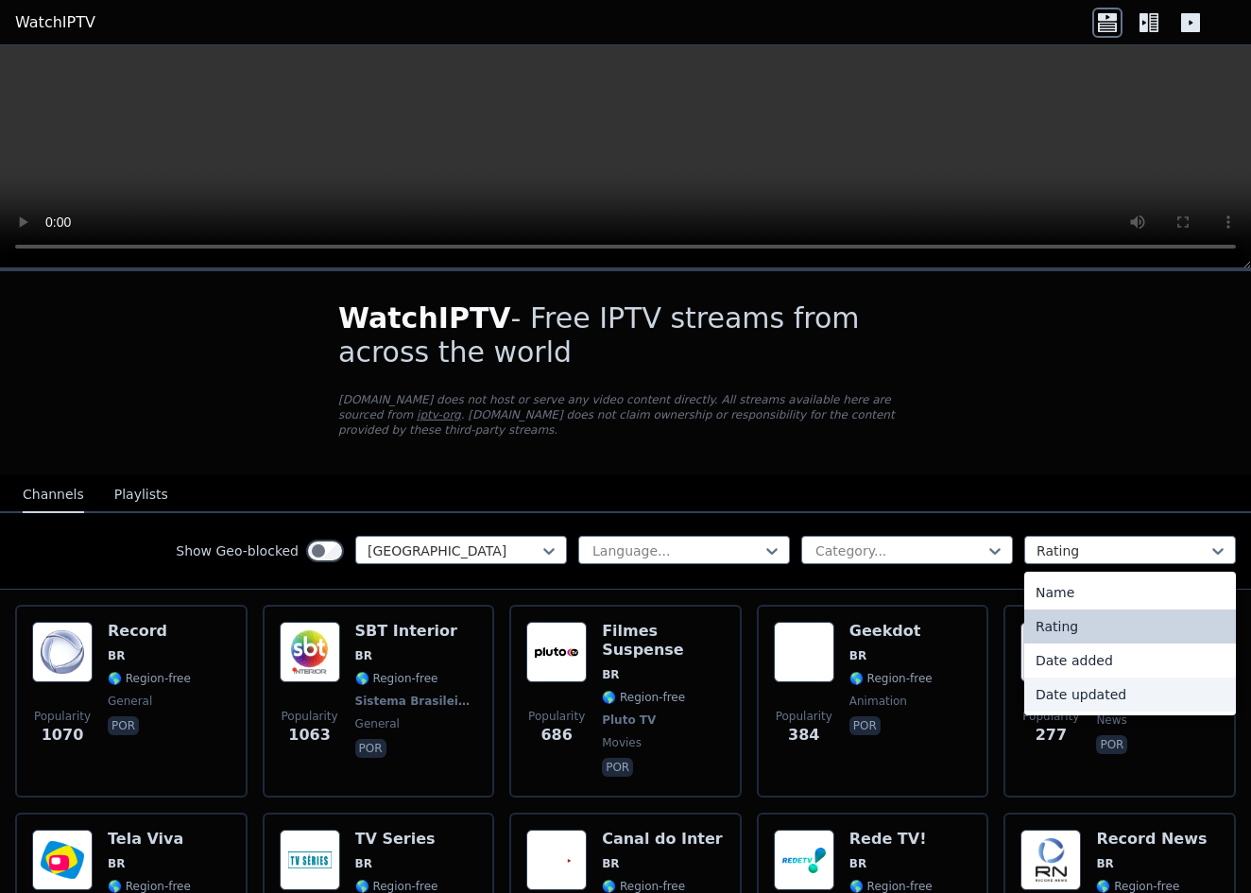
click at [1124, 696] on div "Date updated" at bounding box center [1130, 694] width 212 height 34
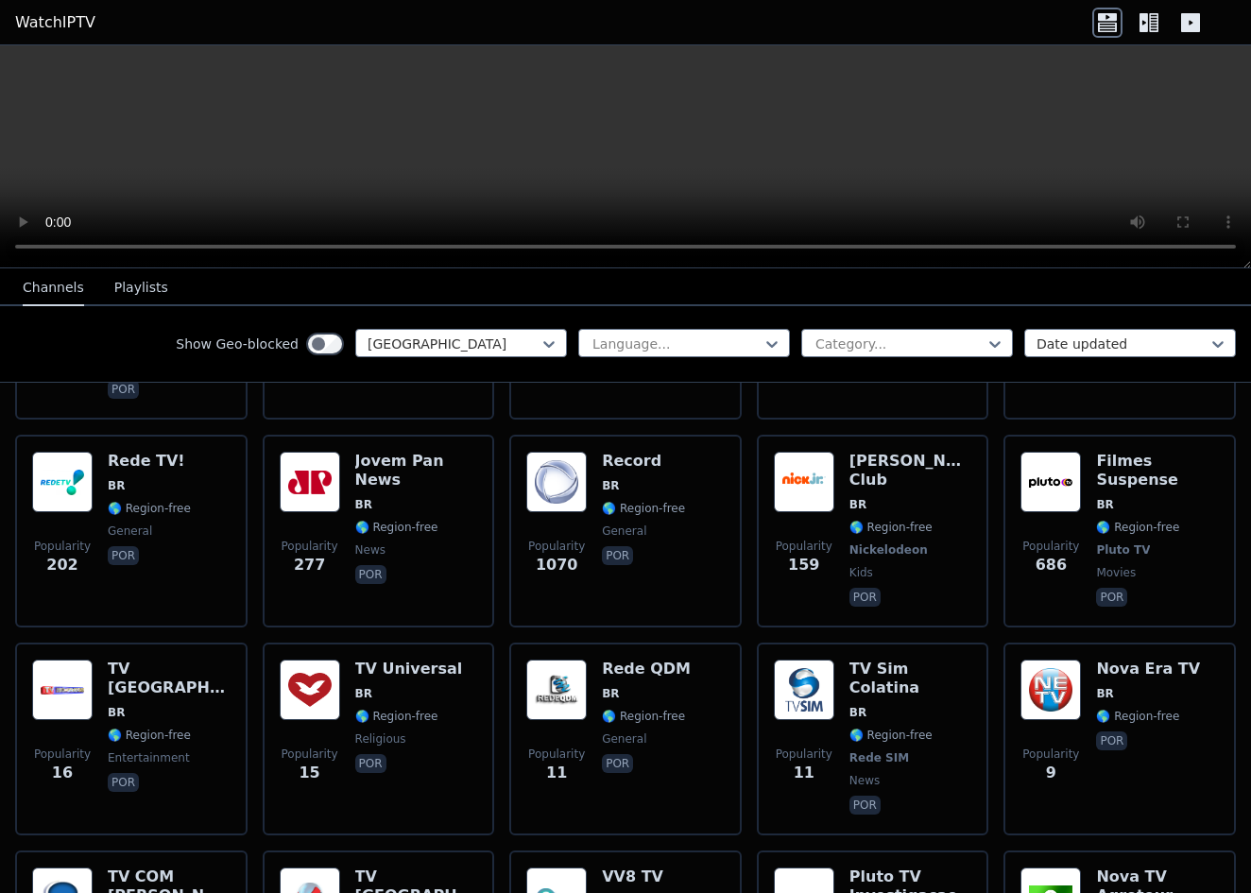
scroll to position [445, 0]
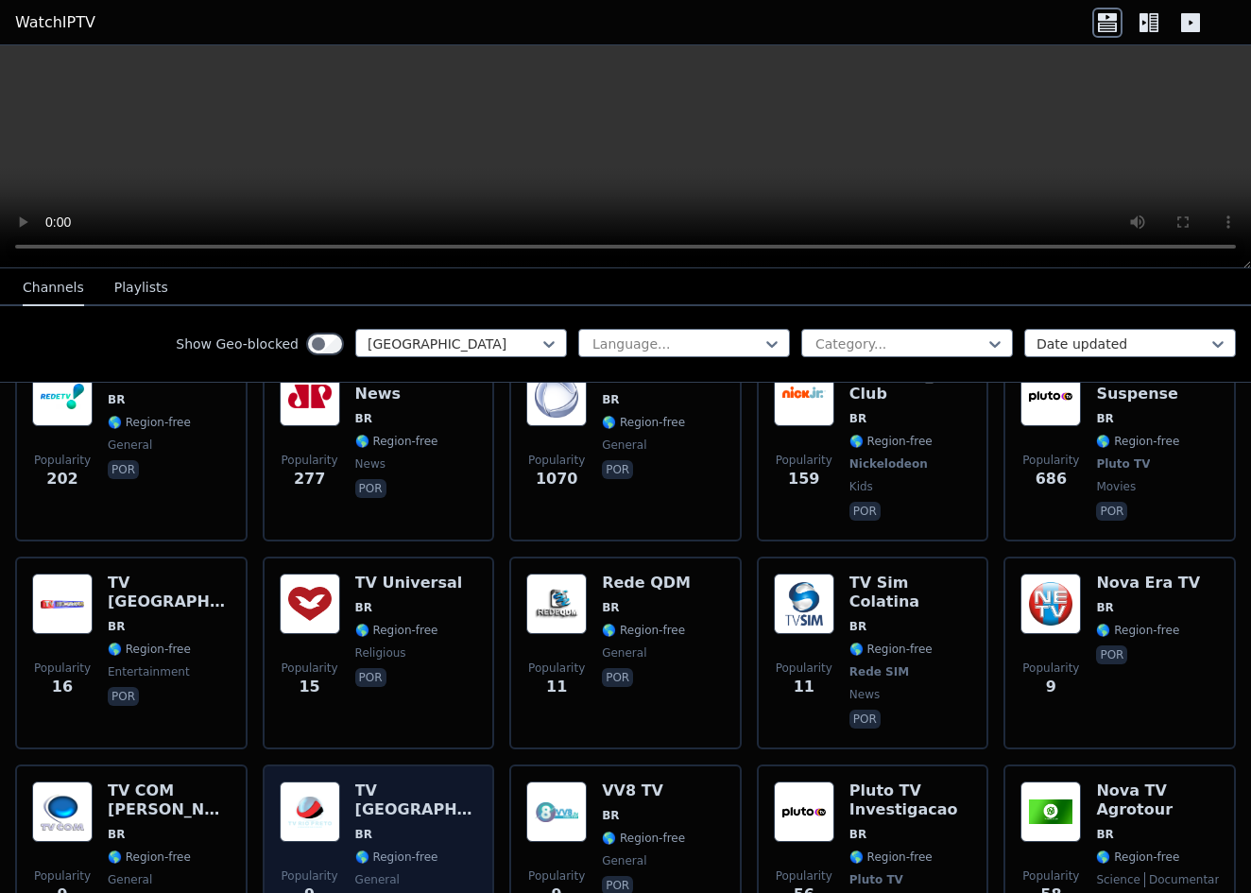
click at [418, 781] on div "TV Rio Preto BR 🌎 Region-free general por" at bounding box center [416, 860] width 123 height 159
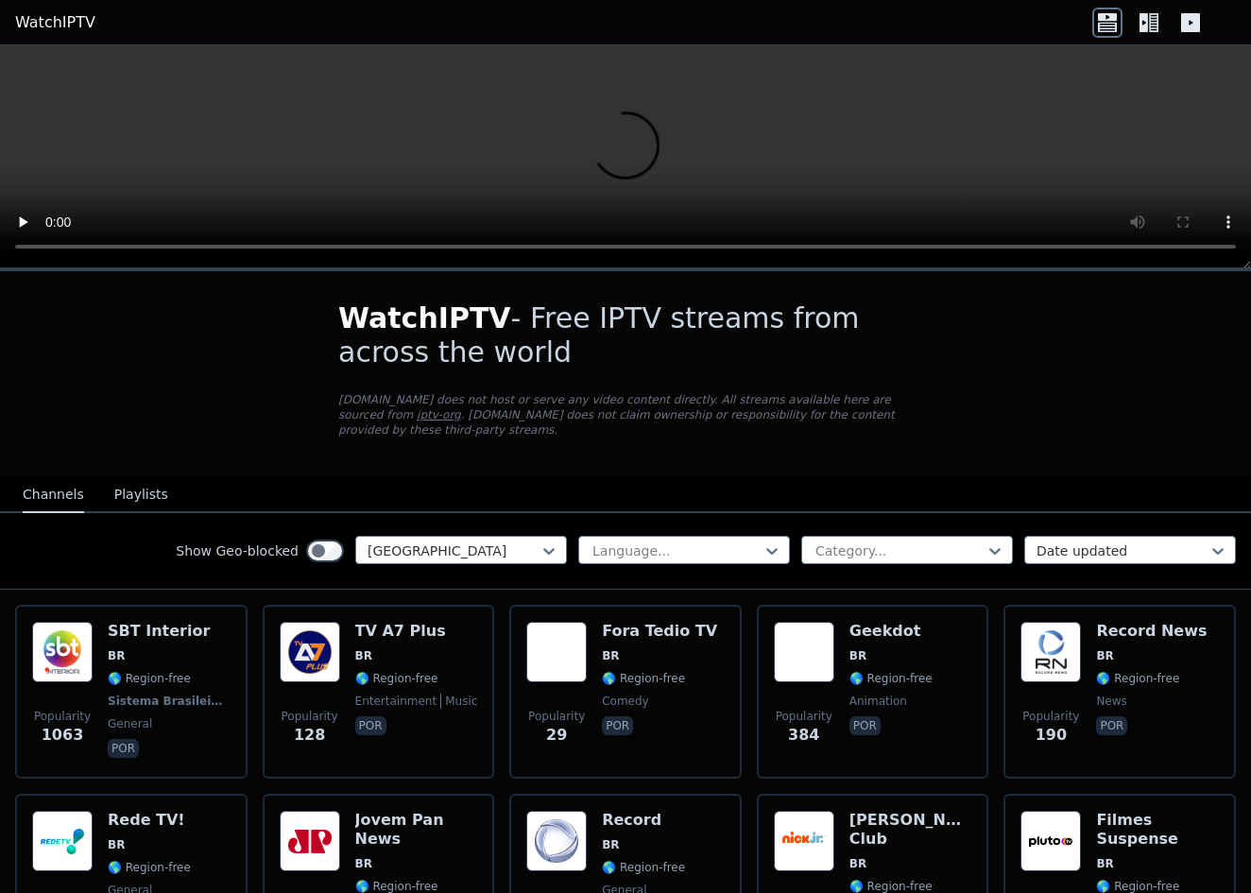
scroll to position [0, 0]
click at [61, 32] on link "WatchIPTV" at bounding box center [55, 22] width 80 height 23
